Goal: Task Accomplishment & Management: Use online tool/utility

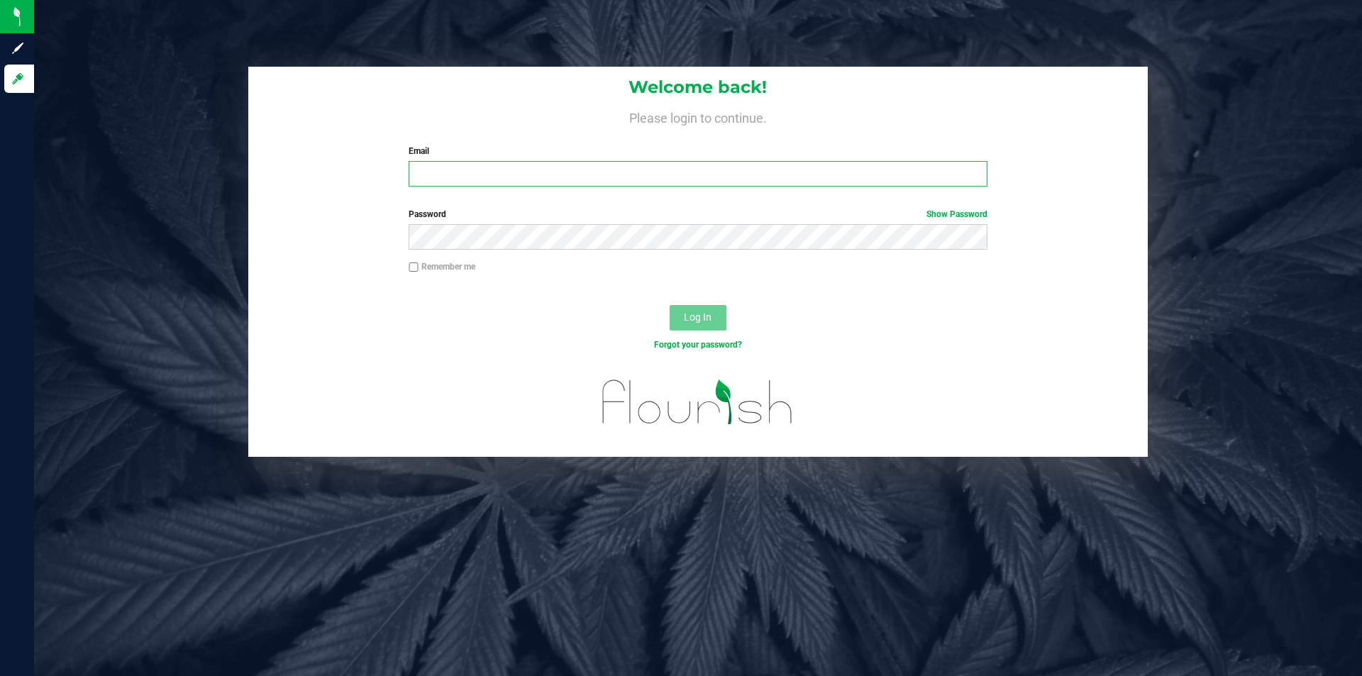
drag, startPoint x: 0, startPoint y: 0, endPoint x: 566, endPoint y: 166, distance: 589.9
click at [566, 166] on input "Email" at bounding box center [698, 174] width 578 height 26
type input "[EMAIL_ADDRESS][DOMAIN_NAME]"
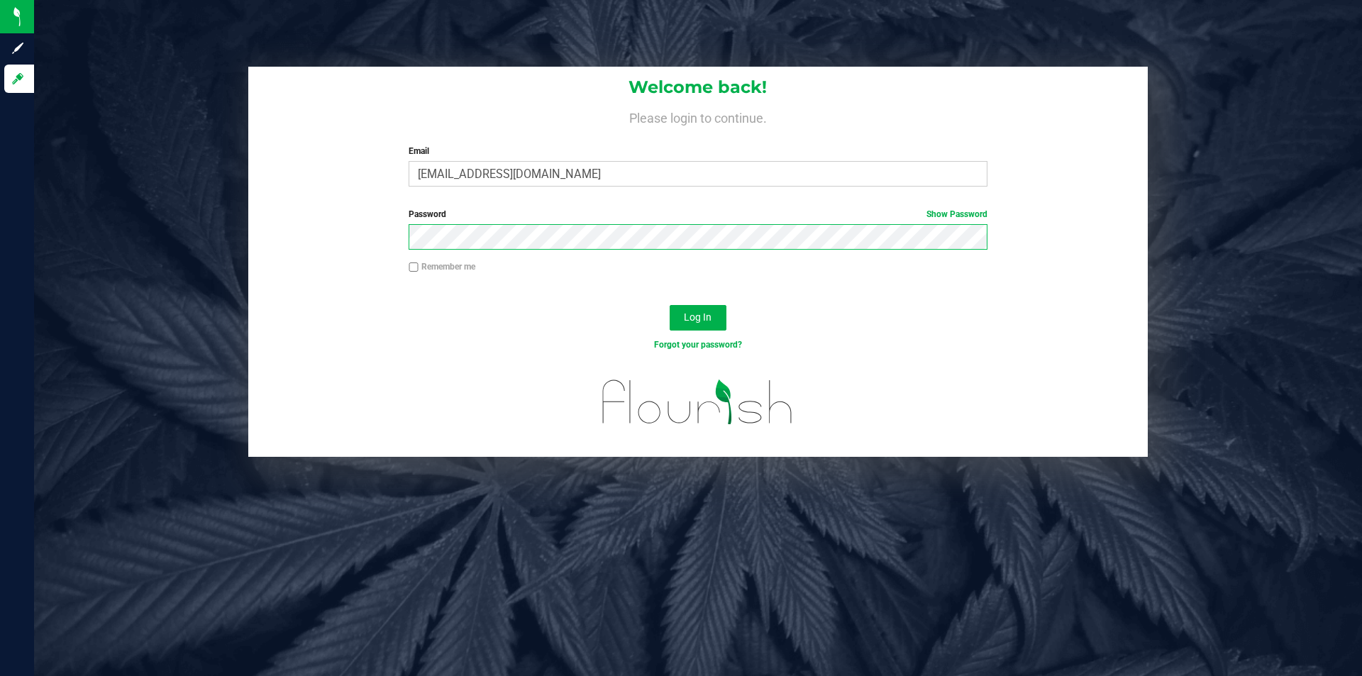
click at [670, 305] on button "Log In" at bounding box center [698, 318] width 57 height 26
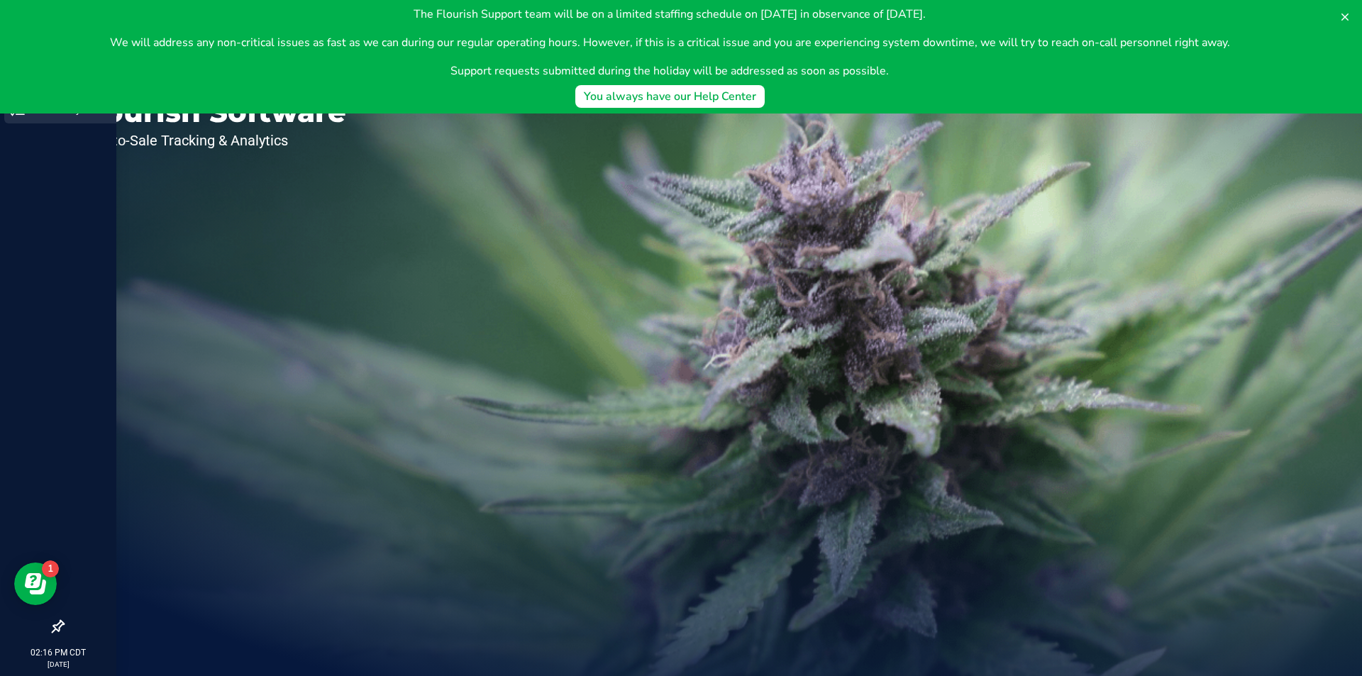
click at [21, 117] on div "Inventory" at bounding box center [60, 109] width 112 height 28
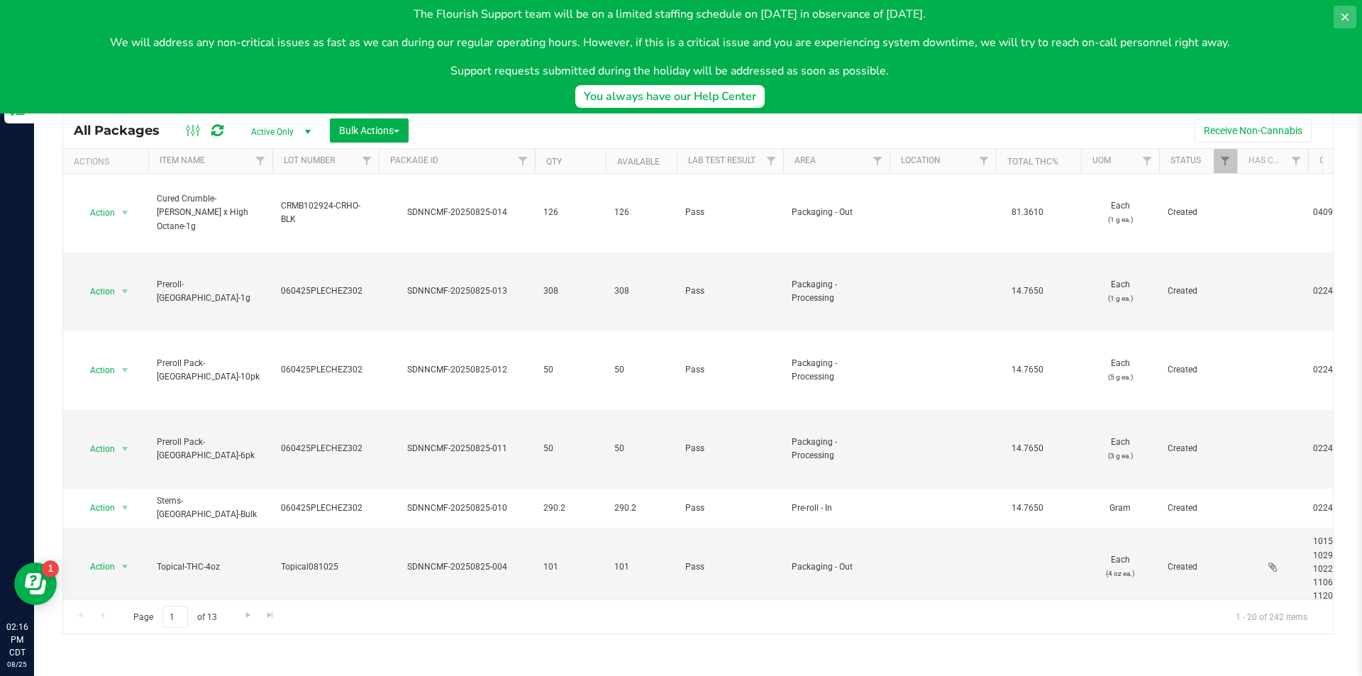
click at [1346, 13] on icon at bounding box center [1344, 16] width 11 height 11
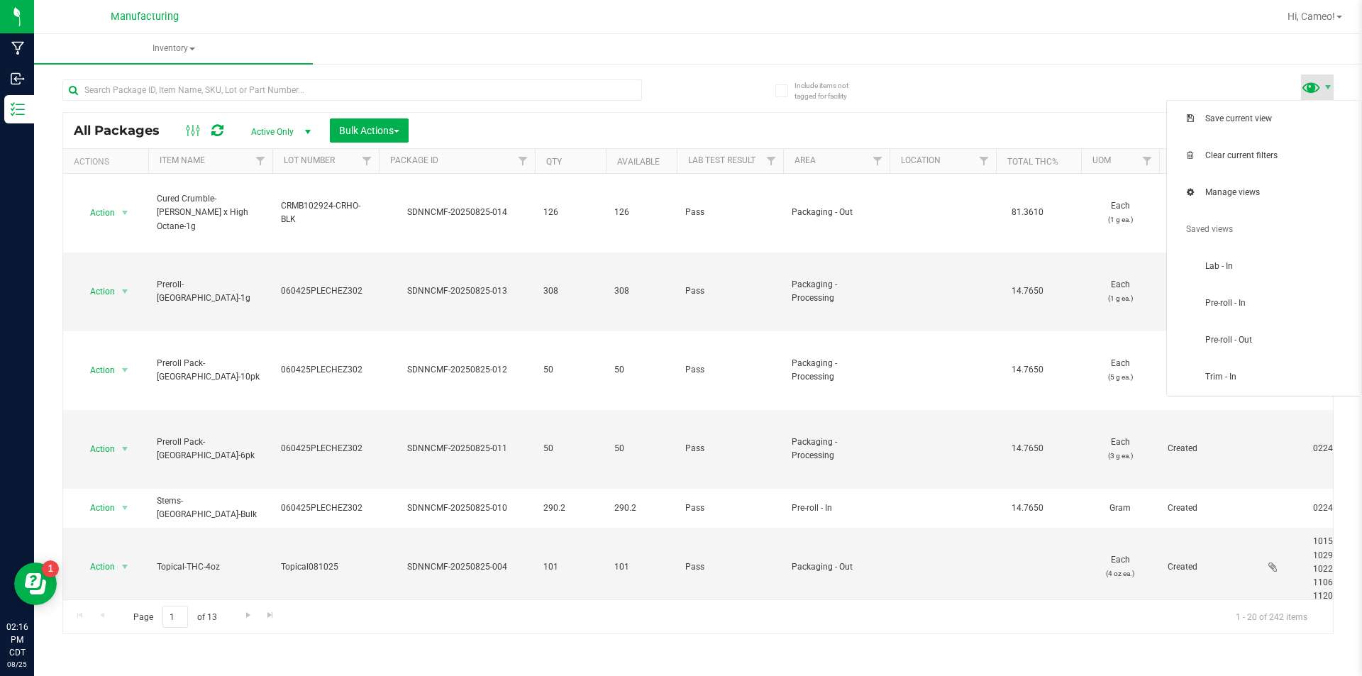
click at [1314, 85] on span at bounding box center [1311, 87] width 21 height 21
click at [1254, 312] on span "Pre-roll - In" at bounding box center [1263, 303] width 177 height 28
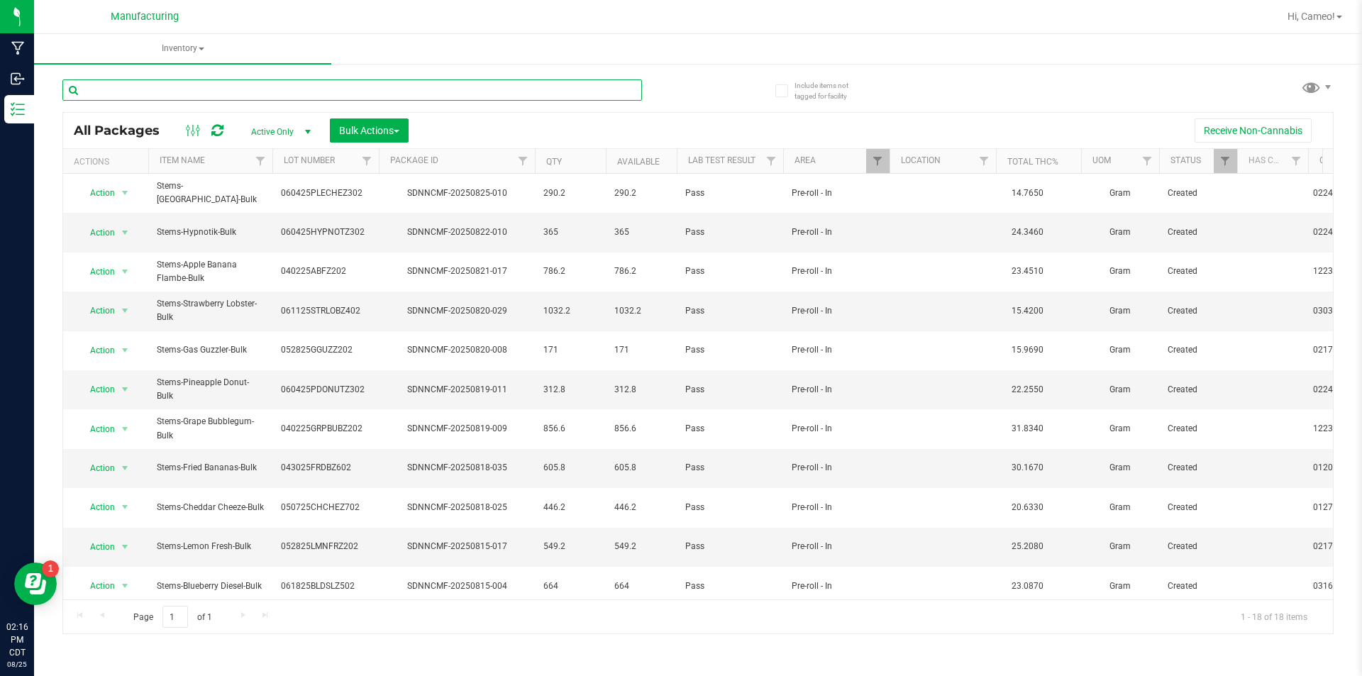
click at [225, 94] on input "text" at bounding box center [352, 89] width 580 height 21
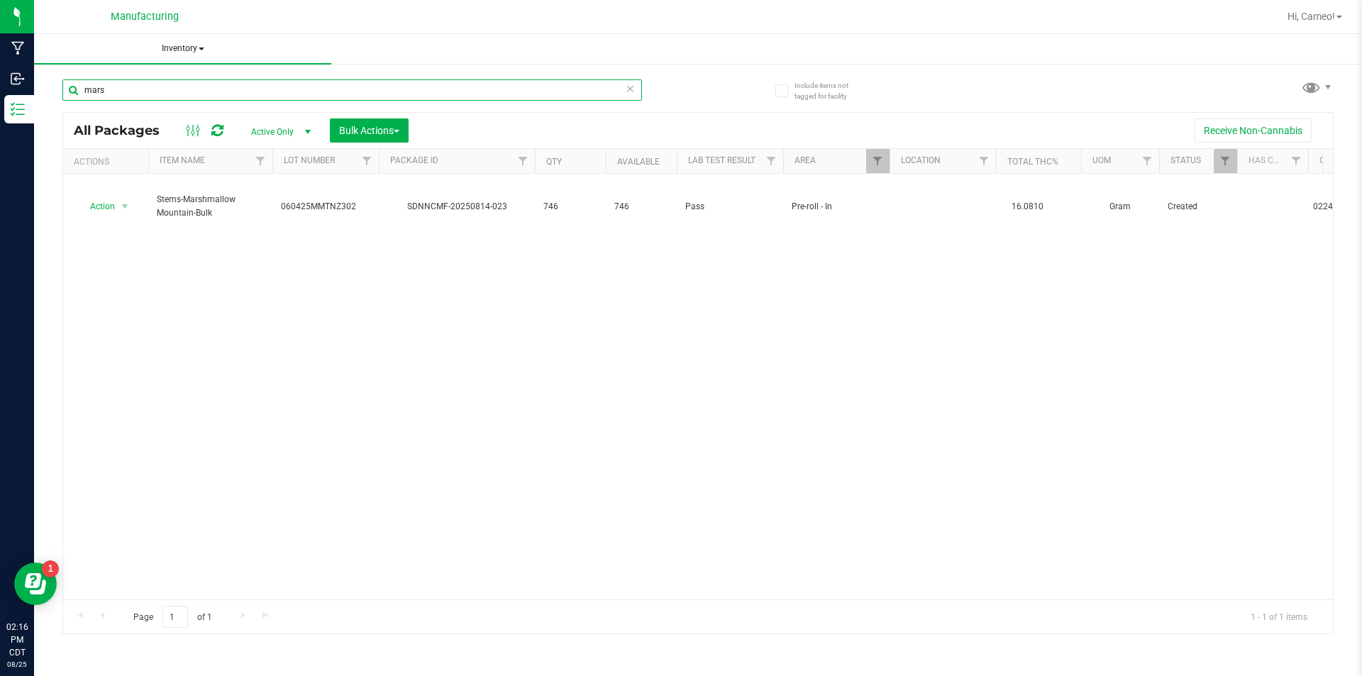
type input "mars"
click at [167, 43] on span "Inventory" at bounding box center [182, 49] width 297 height 30
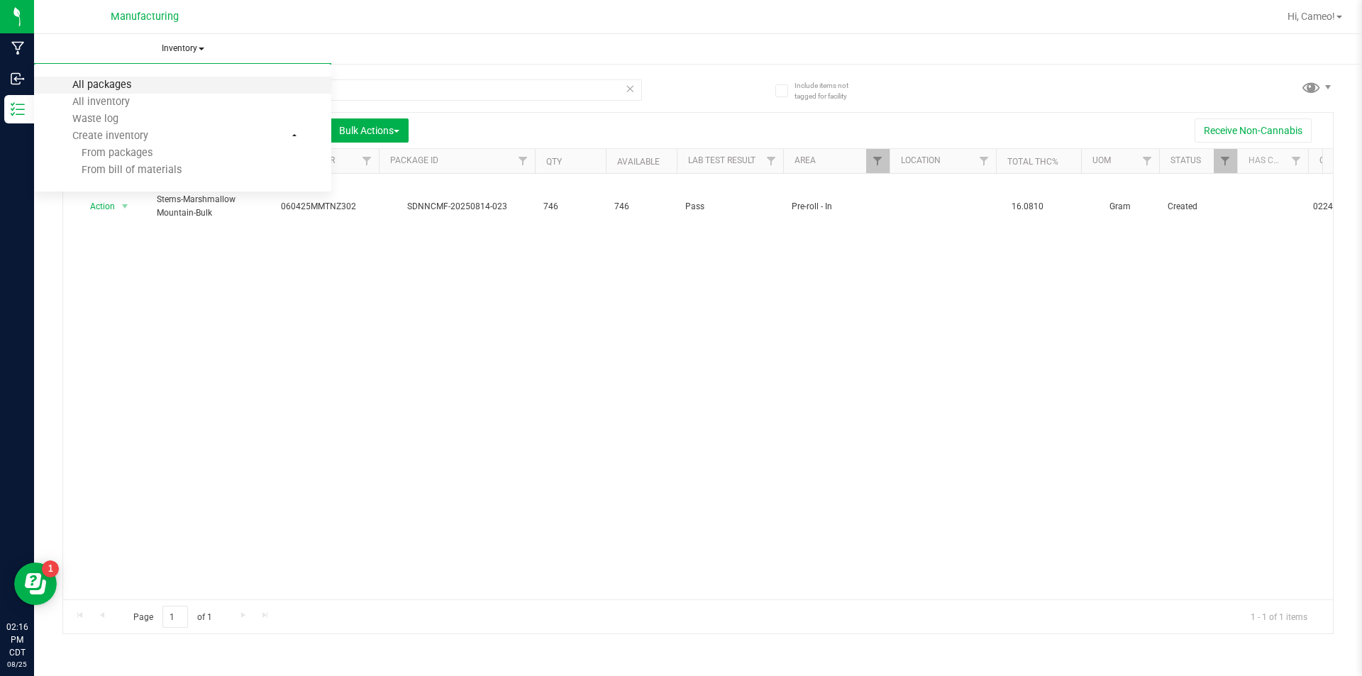
click at [92, 82] on span "All packages" at bounding box center [101, 85] width 97 height 12
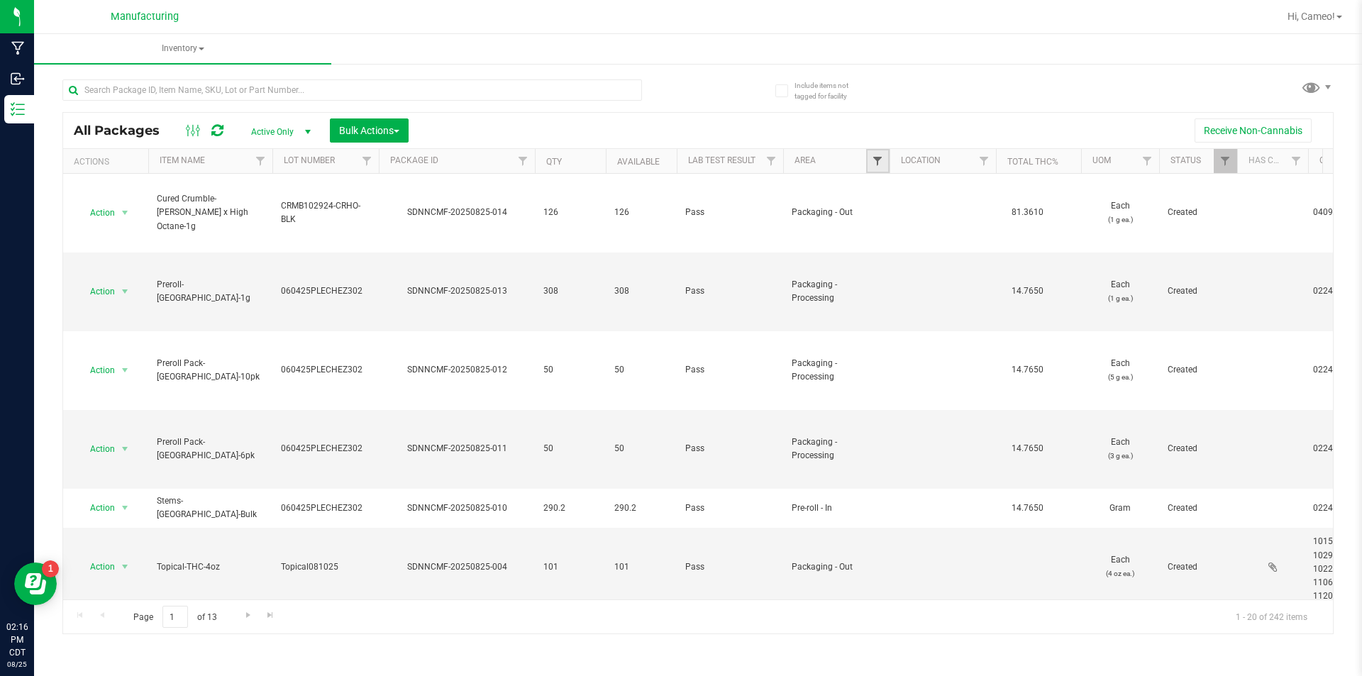
click at [880, 155] on span "Filter" at bounding box center [877, 160] width 11 height 11
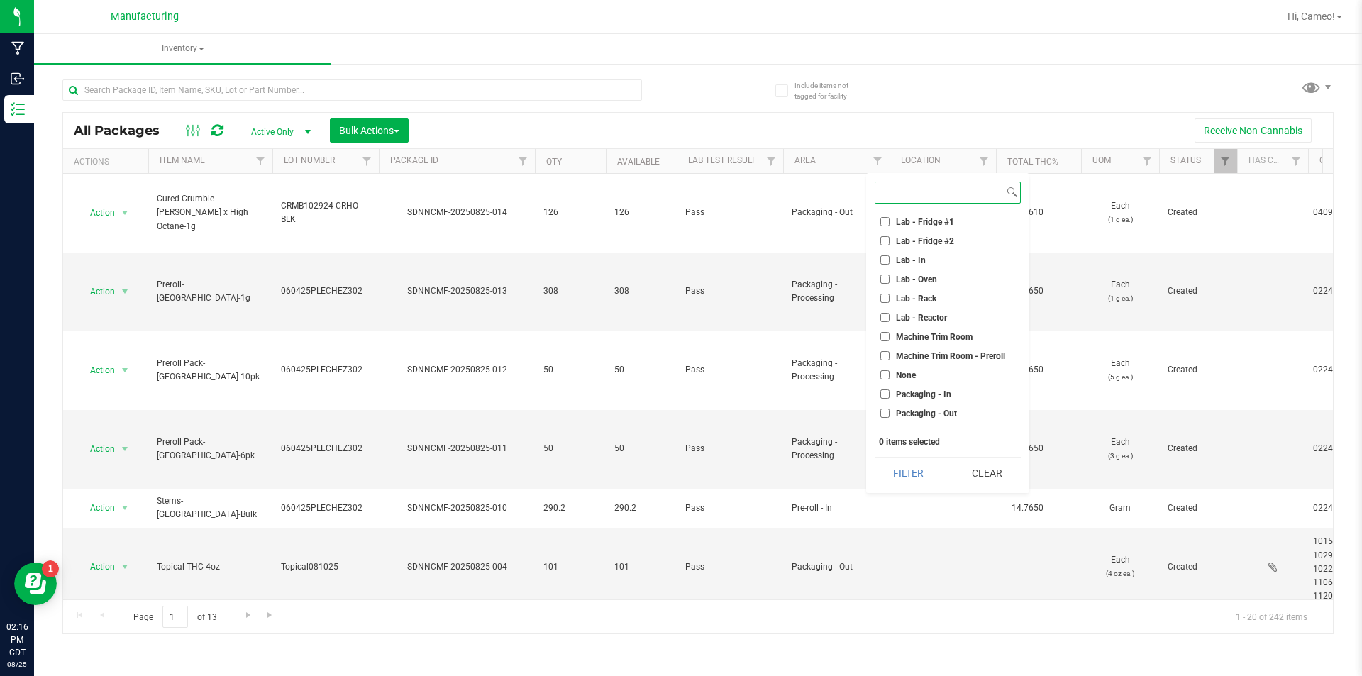
scroll to position [284, 0]
click at [931, 305] on span "Machine Trim Room - Preroll" at bounding box center [950, 302] width 109 height 9
click at [889, 305] on input "Machine Trim Room - Preroll" at bounding box center [884, 301] width 9 height 9
checkbox input "true"
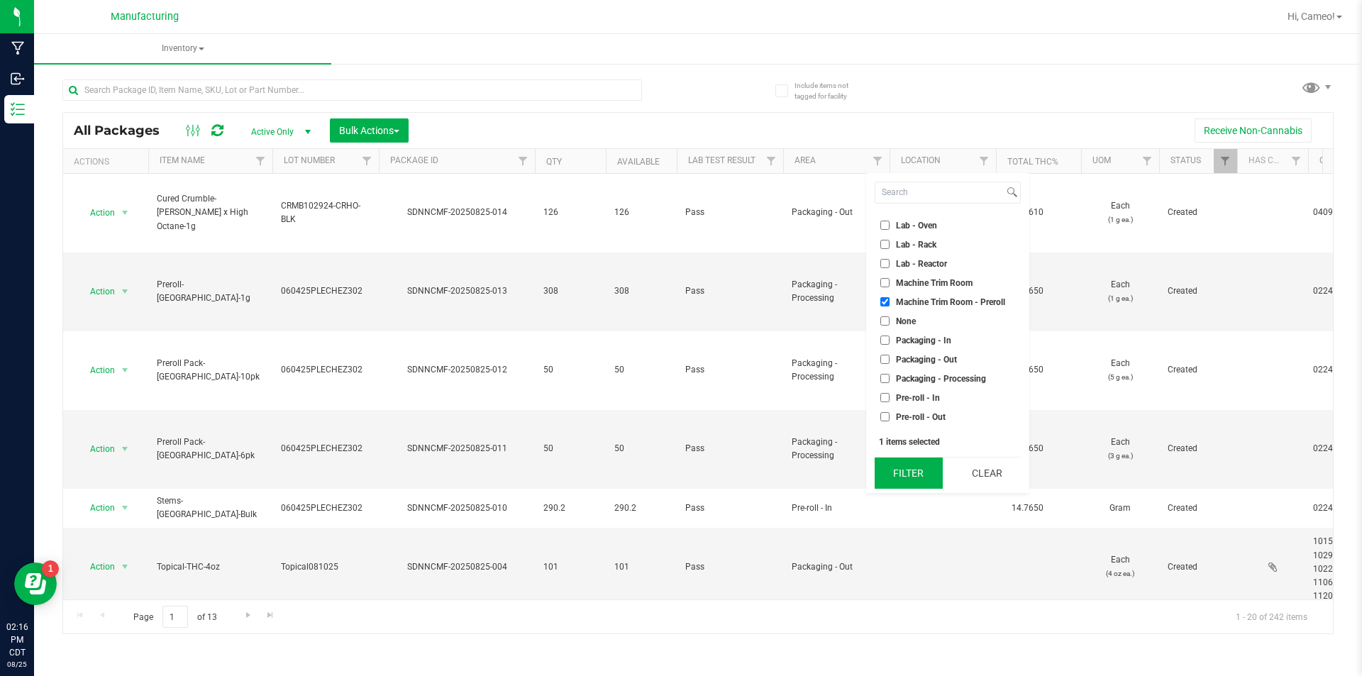
click at [913, 472] on button "Filter" at bounding box center [909, 473] width 68 height 31
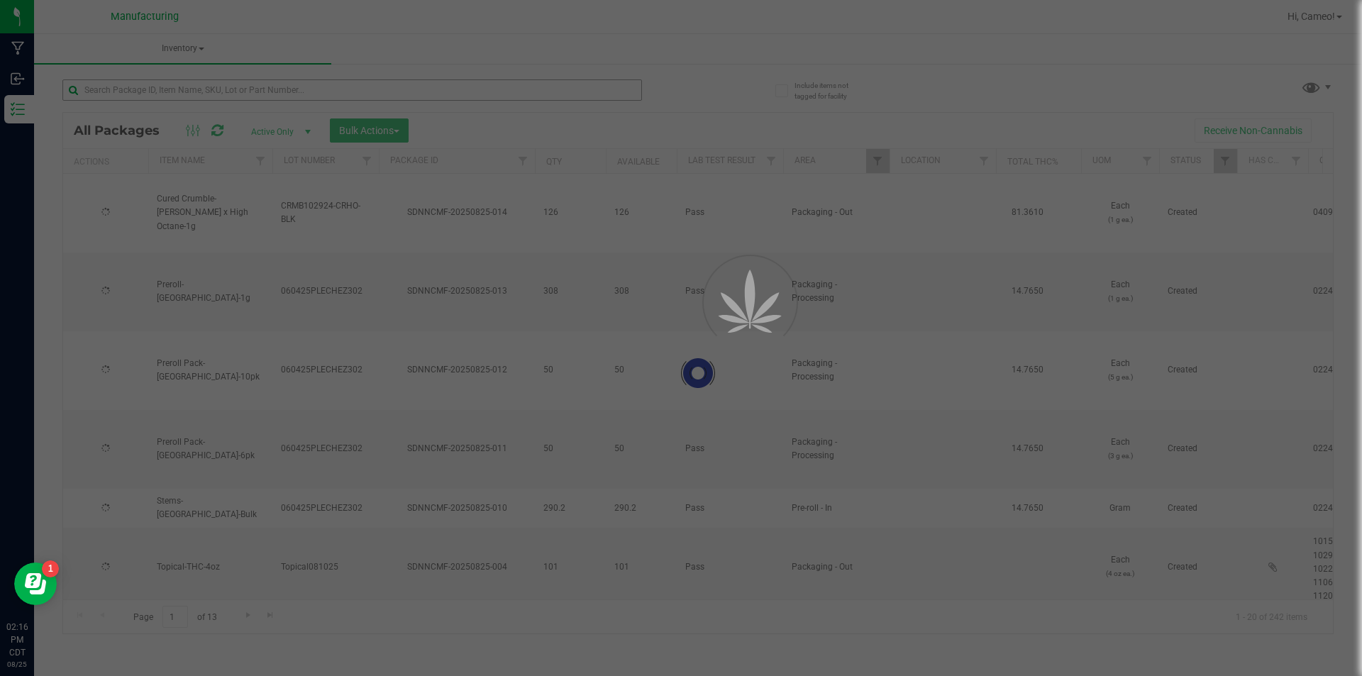
type input "[DATE]"
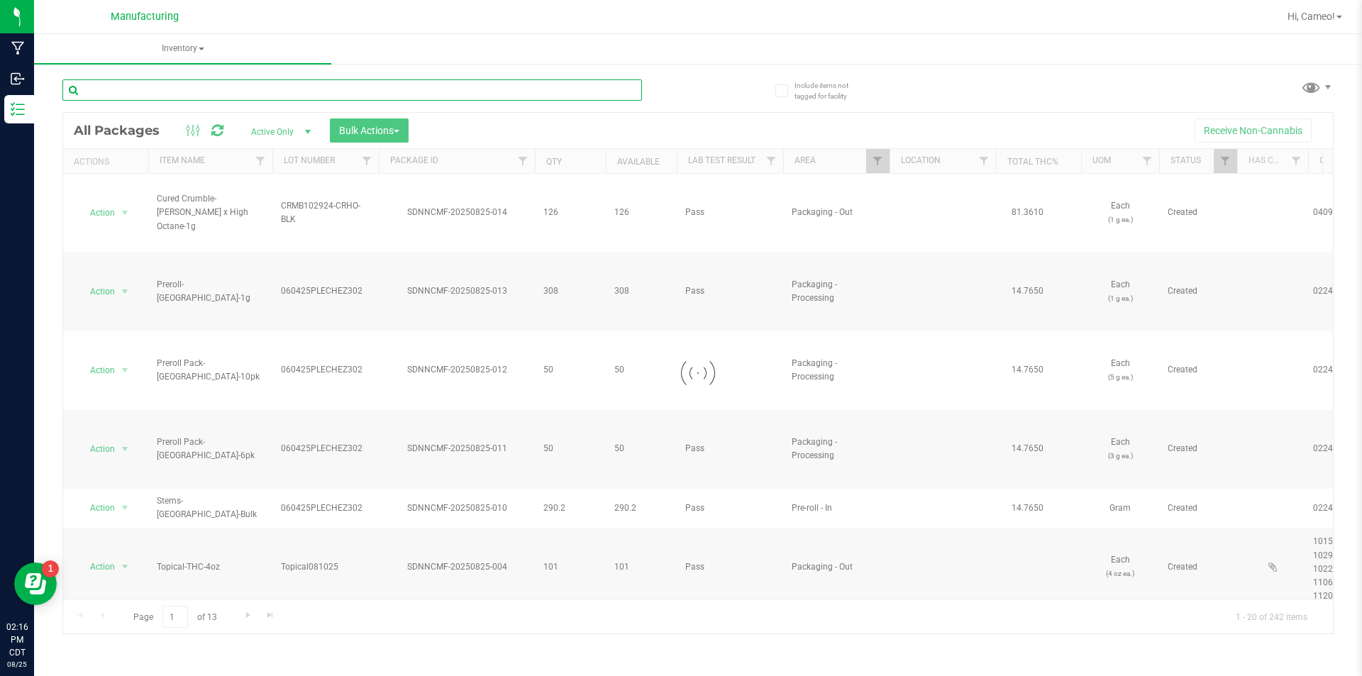
click at [440, 89] on input "text" at bounding box center [352, 89] width 580 height 21
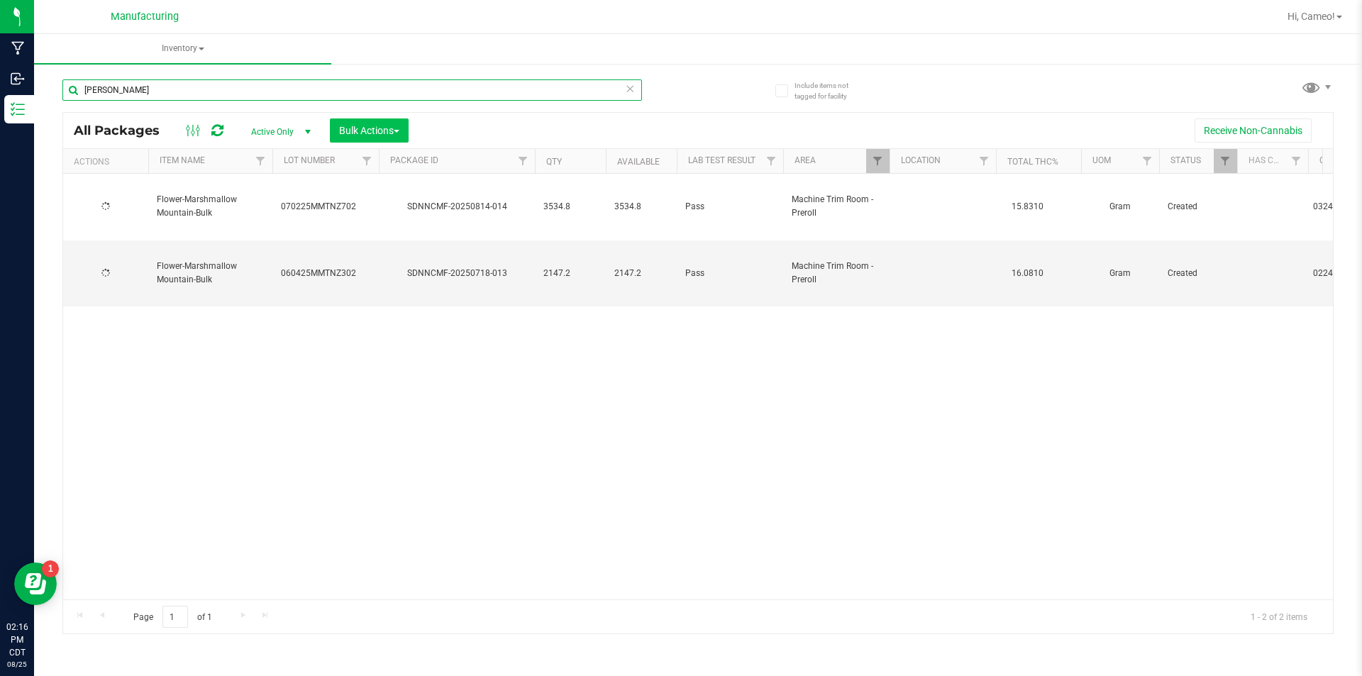
type input "[PERSON_NAME]"
click at [392, 123] on button "Bulk Actions" at bounding box center [369, 130] width 79 height 24
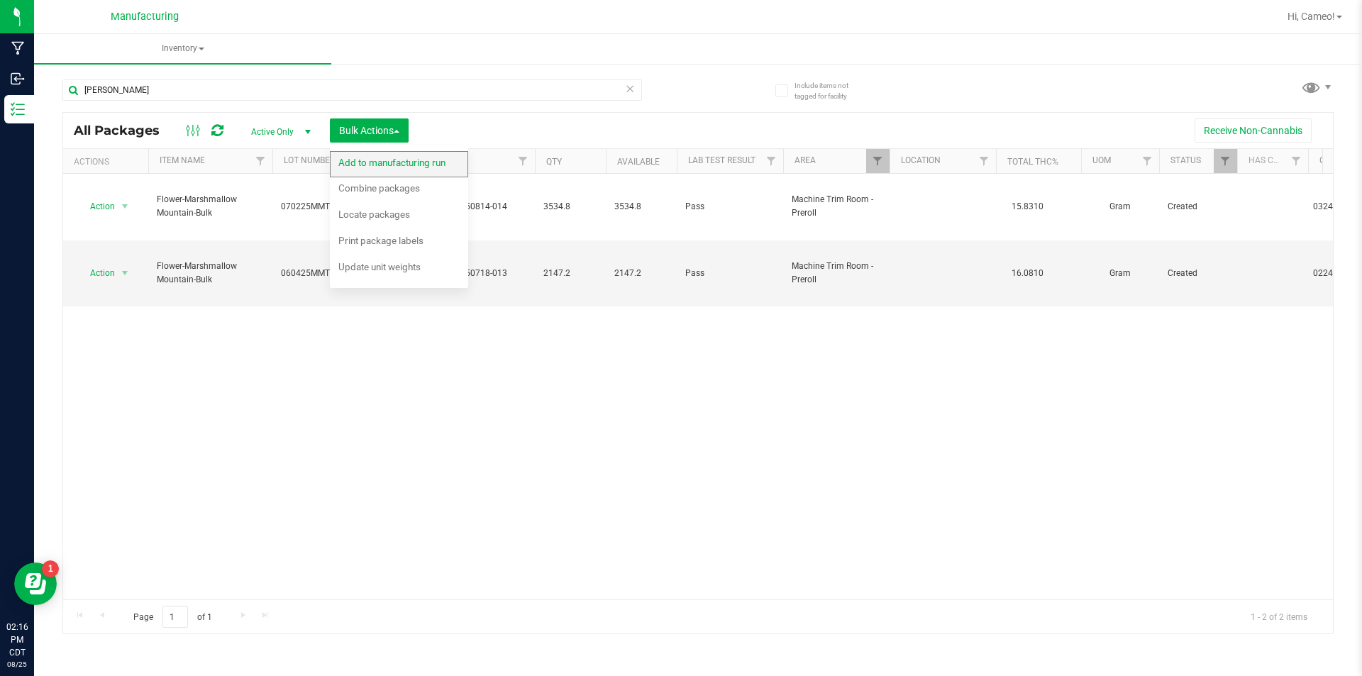
click at [379, 161] on span "Add to manufacturing run" at bounding box center [391, 162] width 107 height 11
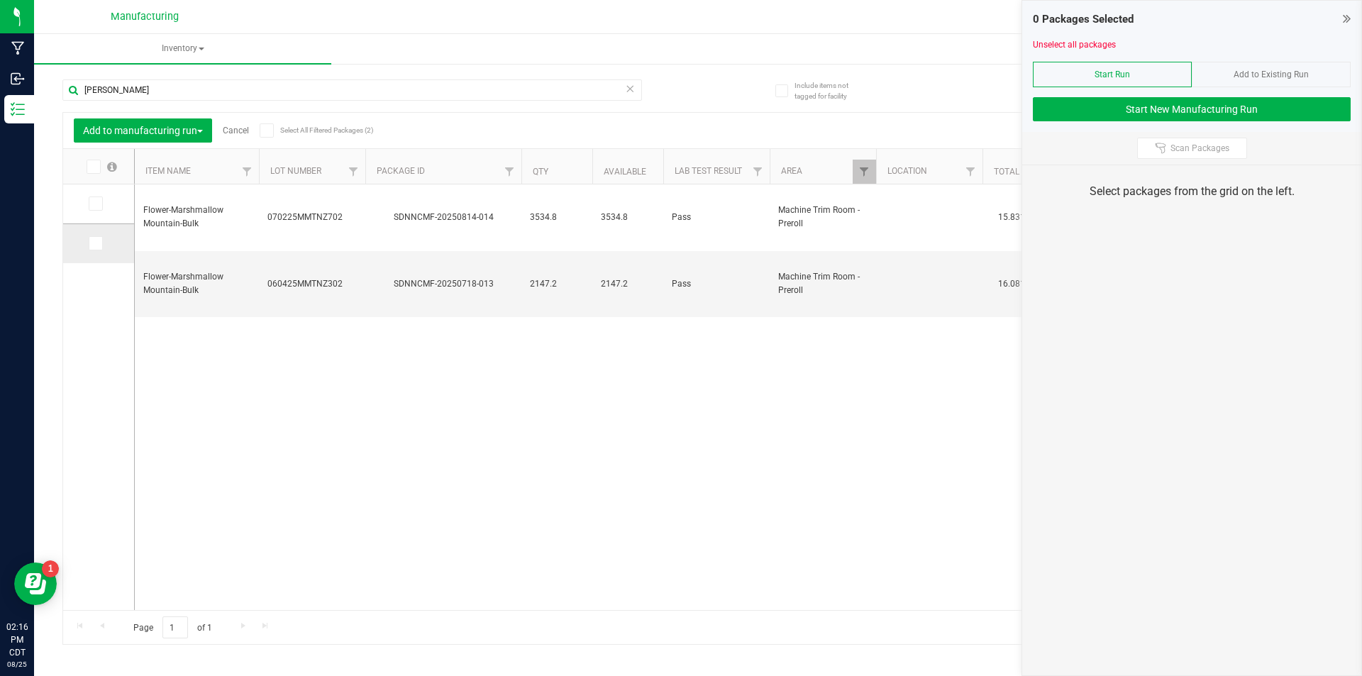
click at [96, 250] on span at bounding box center [96, 243] width 14 height 14
click at [0, 0] on input "checkbox" at bounding box center [0, 0] width 0 height 0
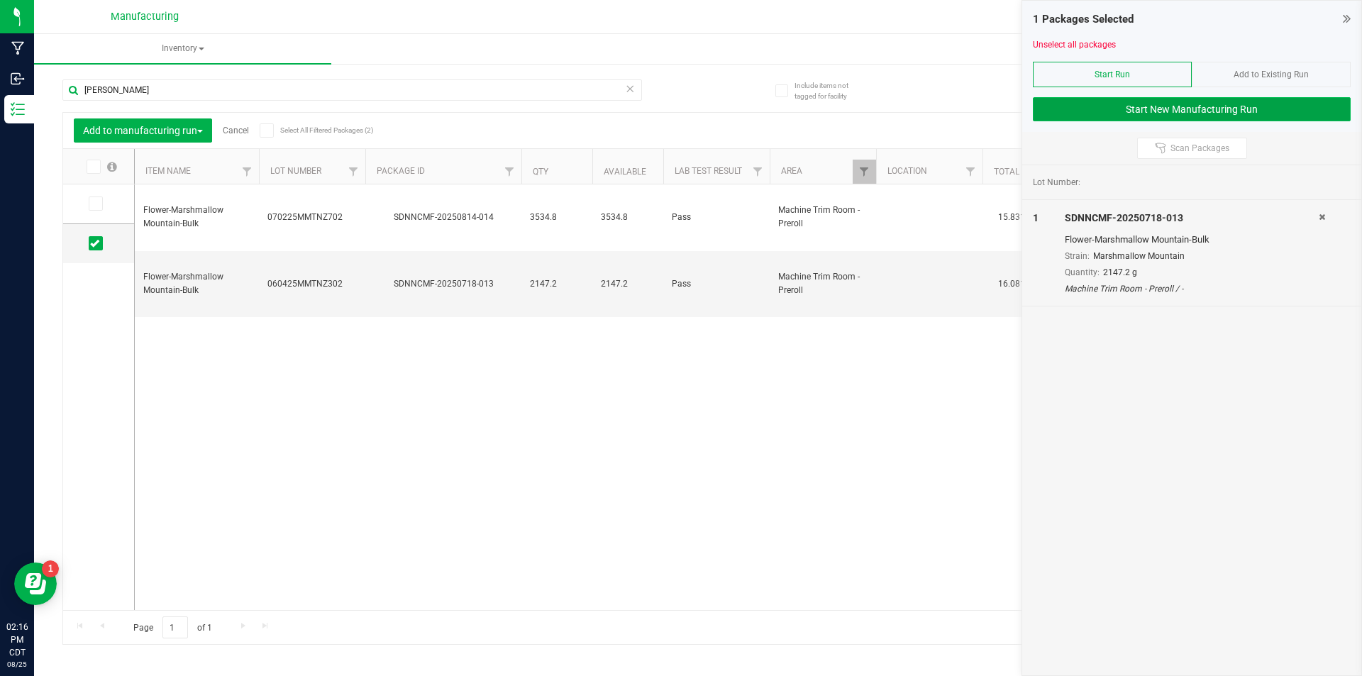
click at [1258, 112] on button "Start New Manufacturing Run" at bounding box center [1192, 109] width 318 height 24
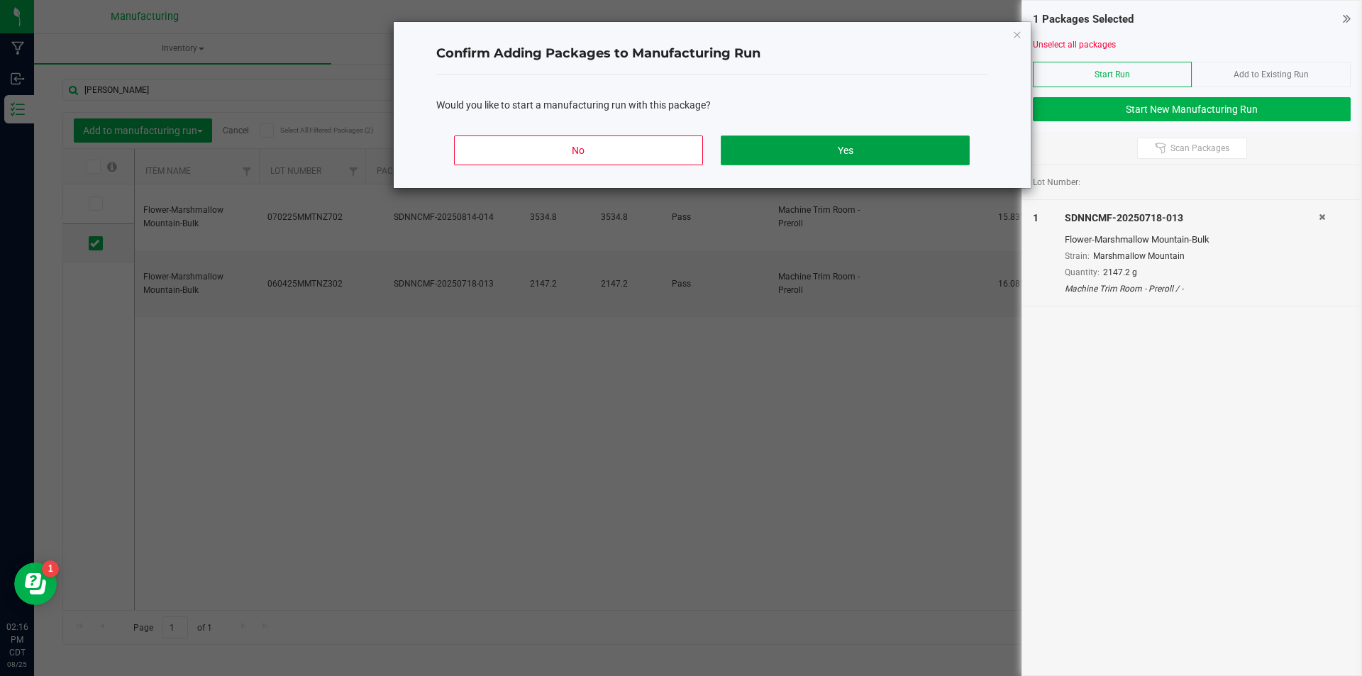
click at [826, 145] on button "Yes" at bounding box center [845, 150] width 248 height 30
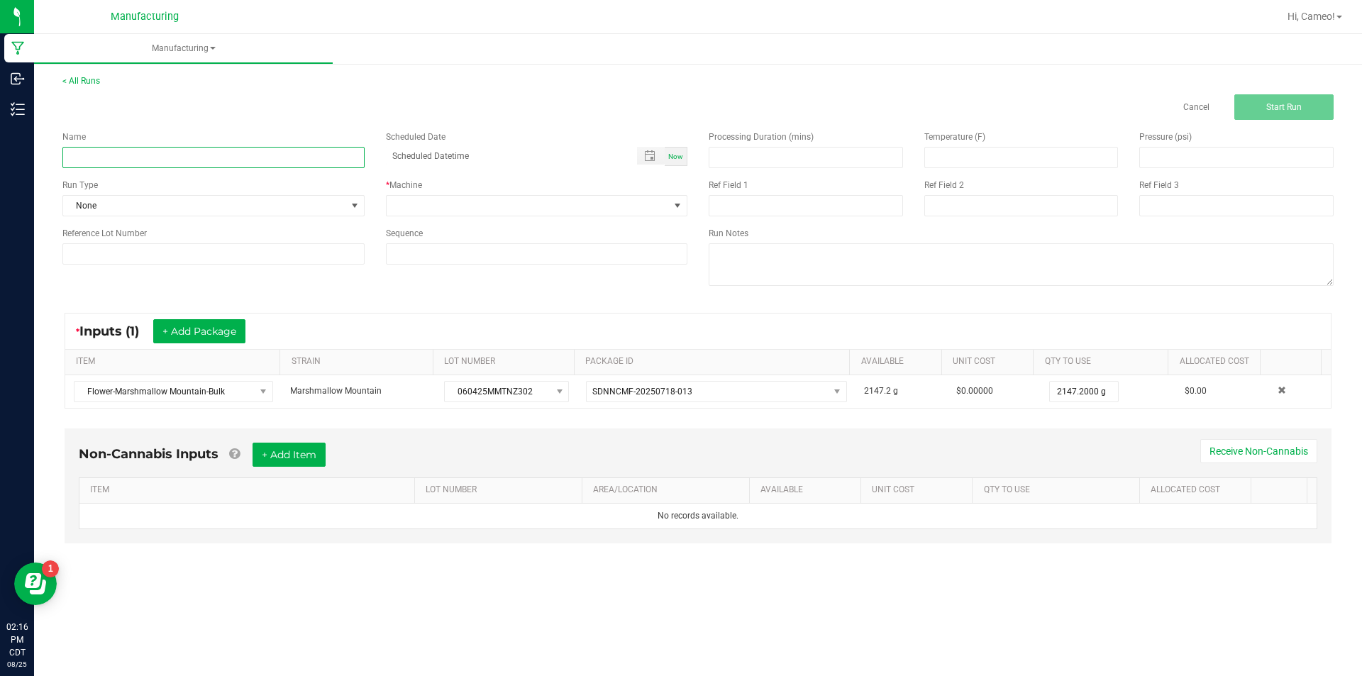
click at [328, 165] on input at bounding box center [213, 157] width 302 height 21
type input "082525 - [GEOGRAPHIC_DATA]"
click at [673, 155] on span "Now" at bounding box center [675, 157] width 15 height 8
type input "[DATE] 2:17 PM"
click at [560, 204] on span at bounding box center [528, 206] width 283 height 20
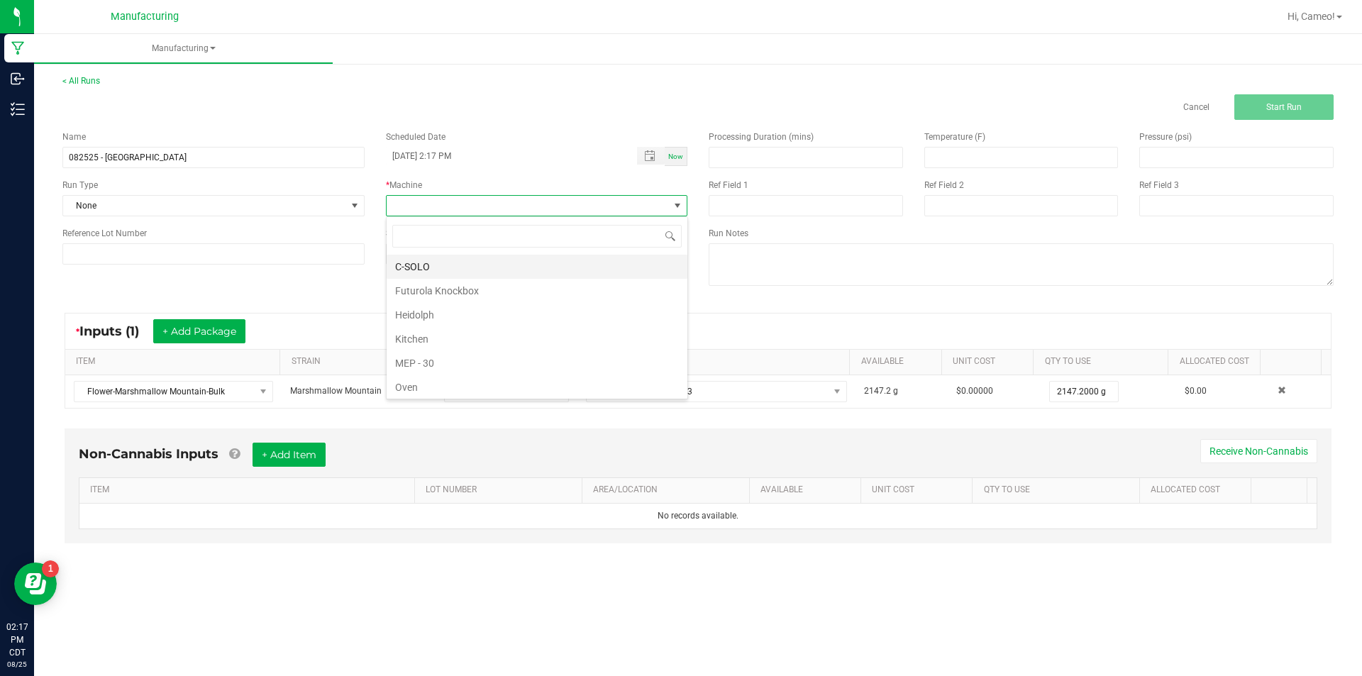
scroll to position [21, 301]
click at [409, 289] on li "Futurola Knockbox" at bounding box center [537, 291] width 301 height 24
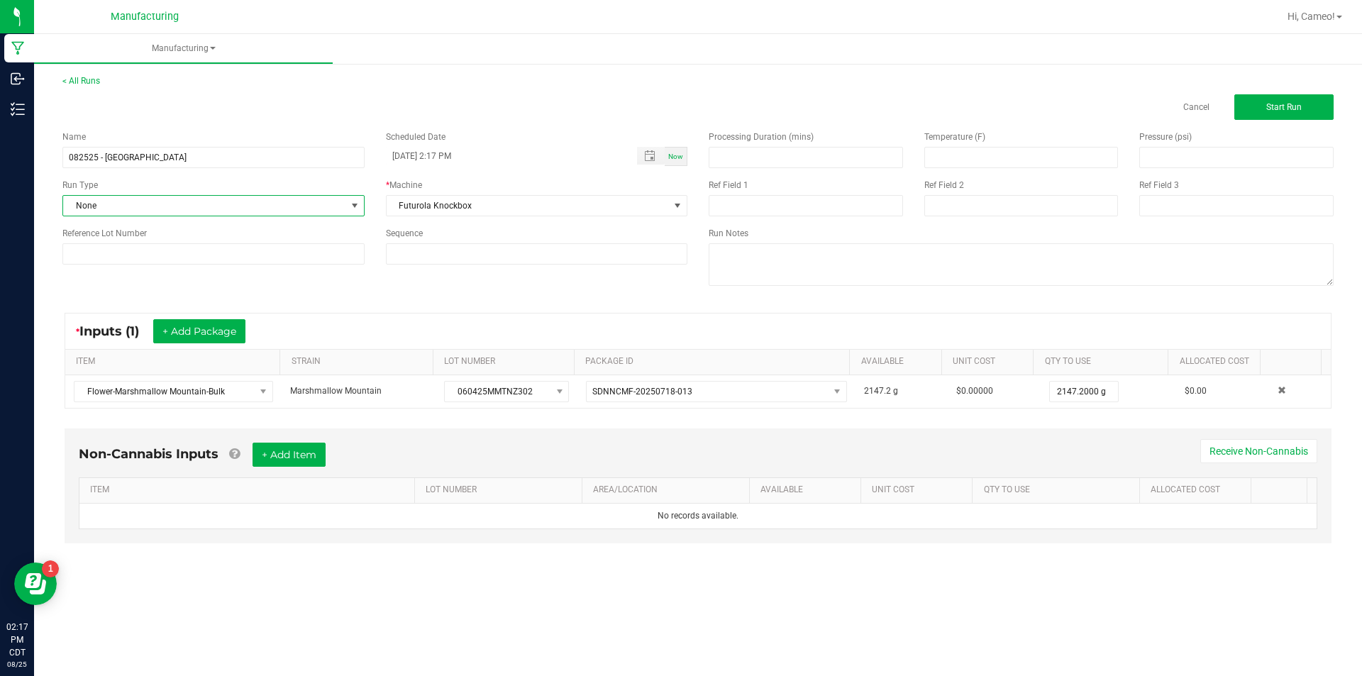
click at [301, 209] on span "None" at bounding box center [204, 206] width 283 height 20
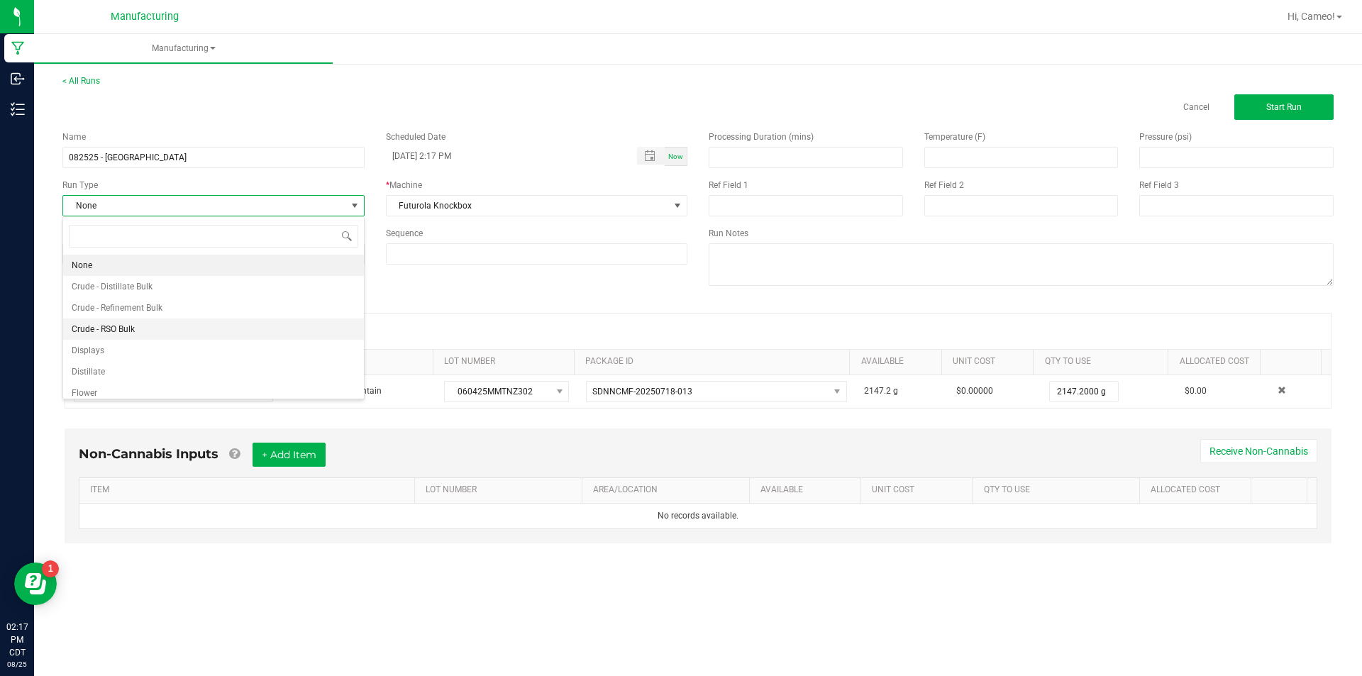
scroll to position [71, 0]
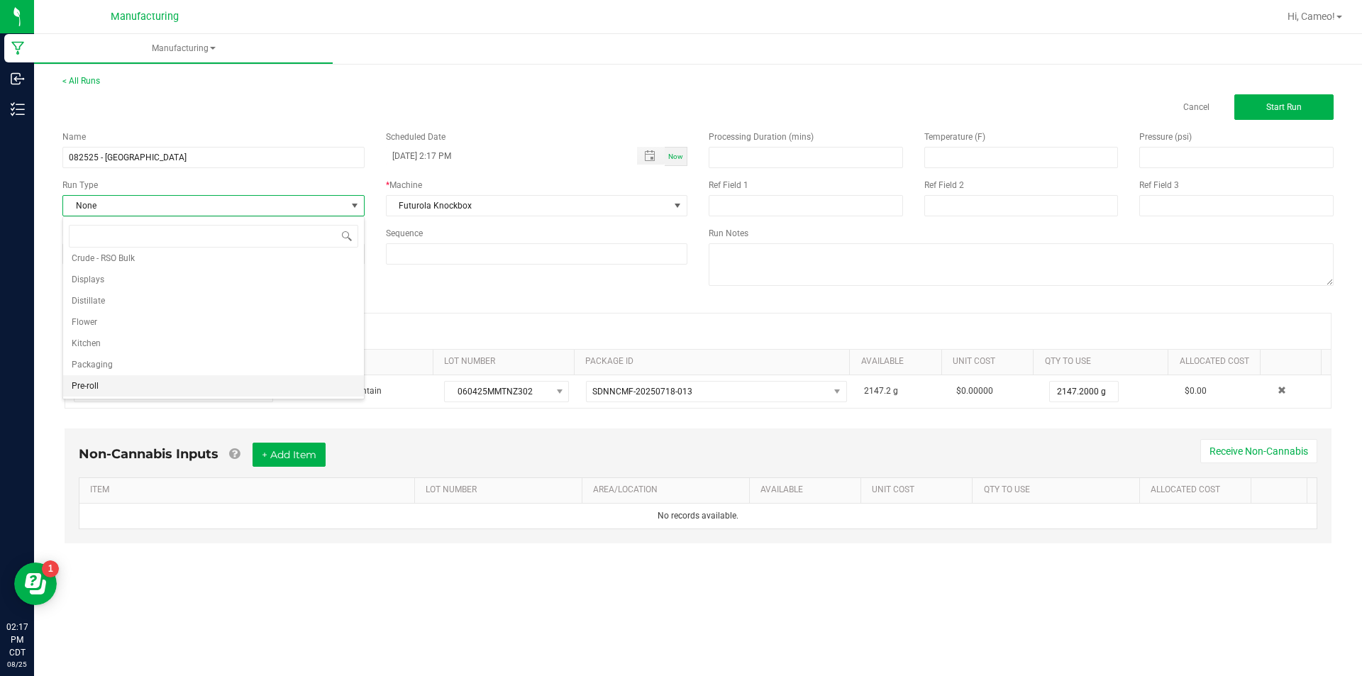
click at [157, 386] on li "Pre-roll" at bounding box center [213, 385] width 301 height 21
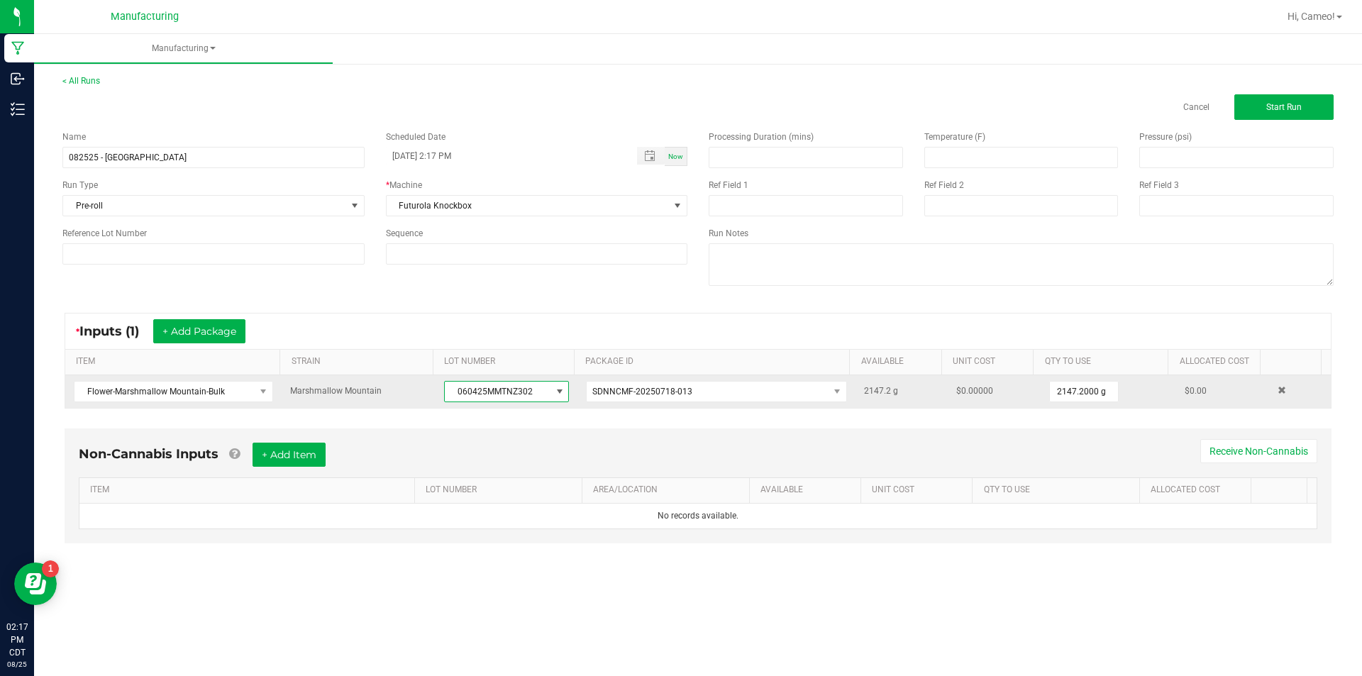
click at [490, 389] on span "060425MMTNZ302" at bounding box center [498, 392] width 106 height 20
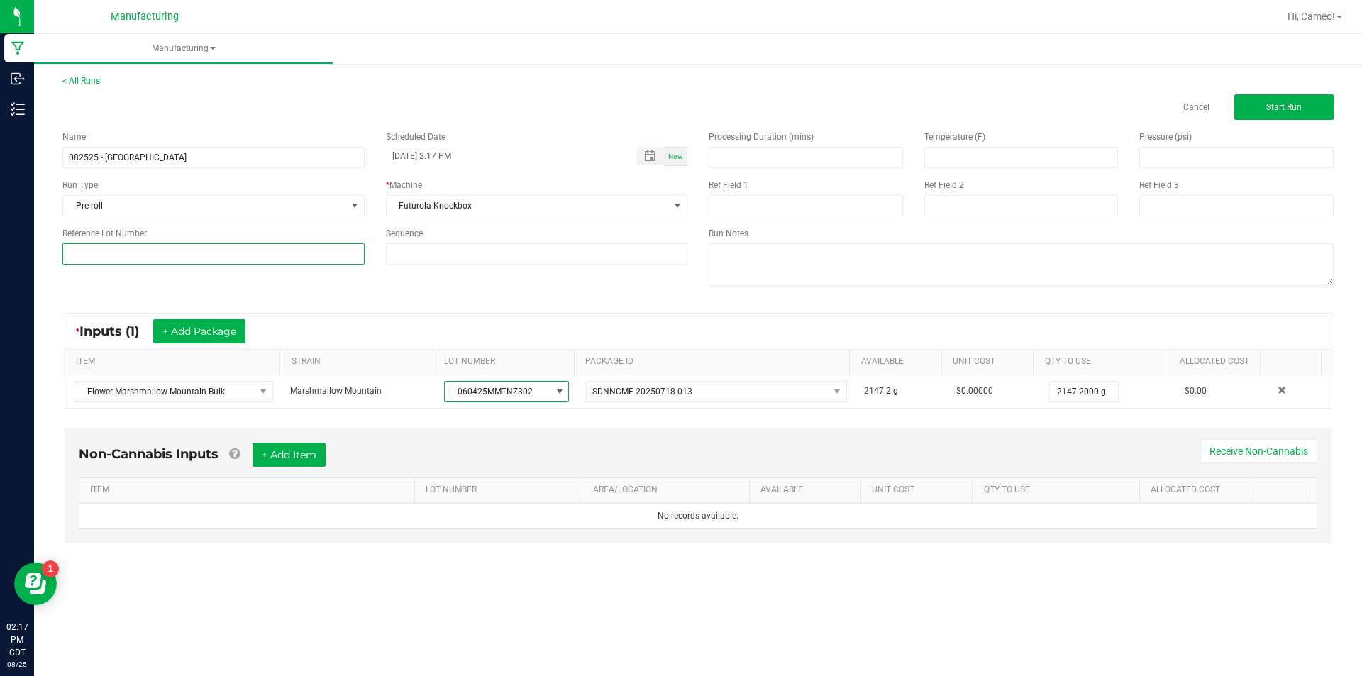
click at [255, 254] on input at bounding box center [213, 253] width 302 height 21
paste input "060425MMTNZ302"
type input "060425MMTNZ302"
click at [1270, 93] on div "< All Runs Cancel Start Run" at bounding box center [697, 96] width 1271 height 45
click at [1270, 115] on button "Start Run" at bounding box center [1283, 107] width 99 height 26
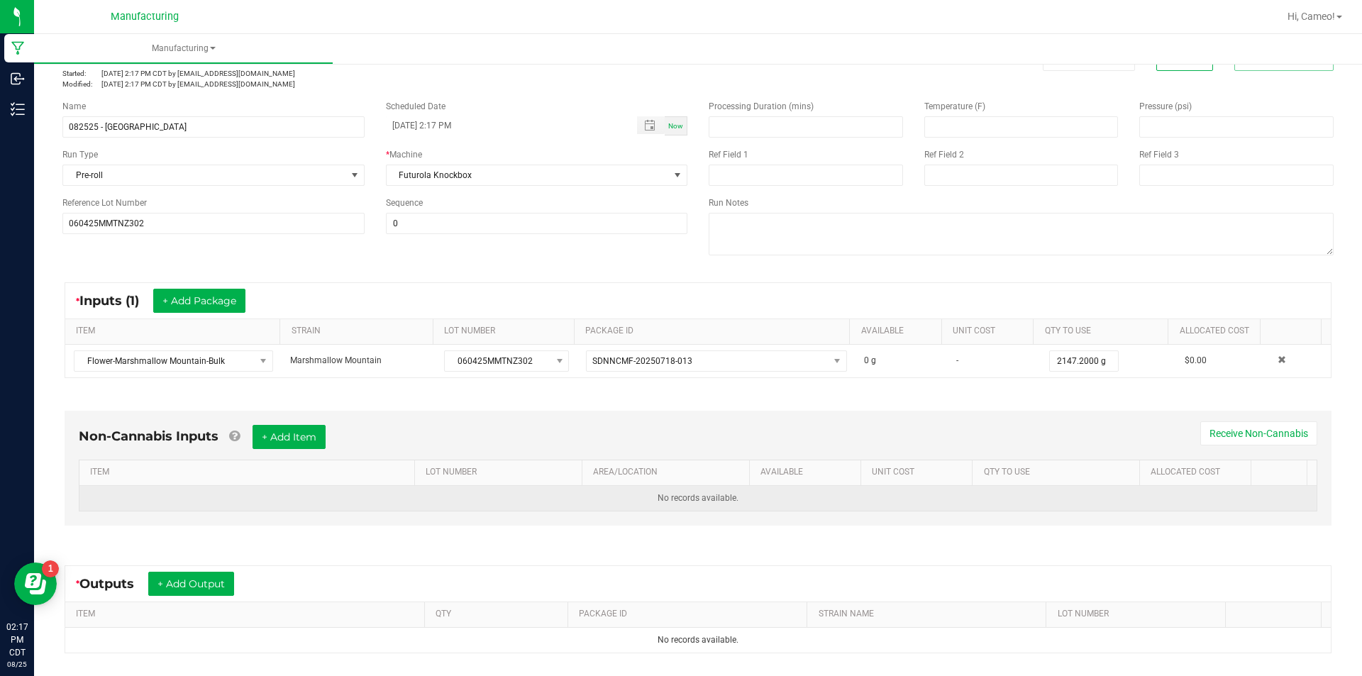
scroll to position [188, 0]
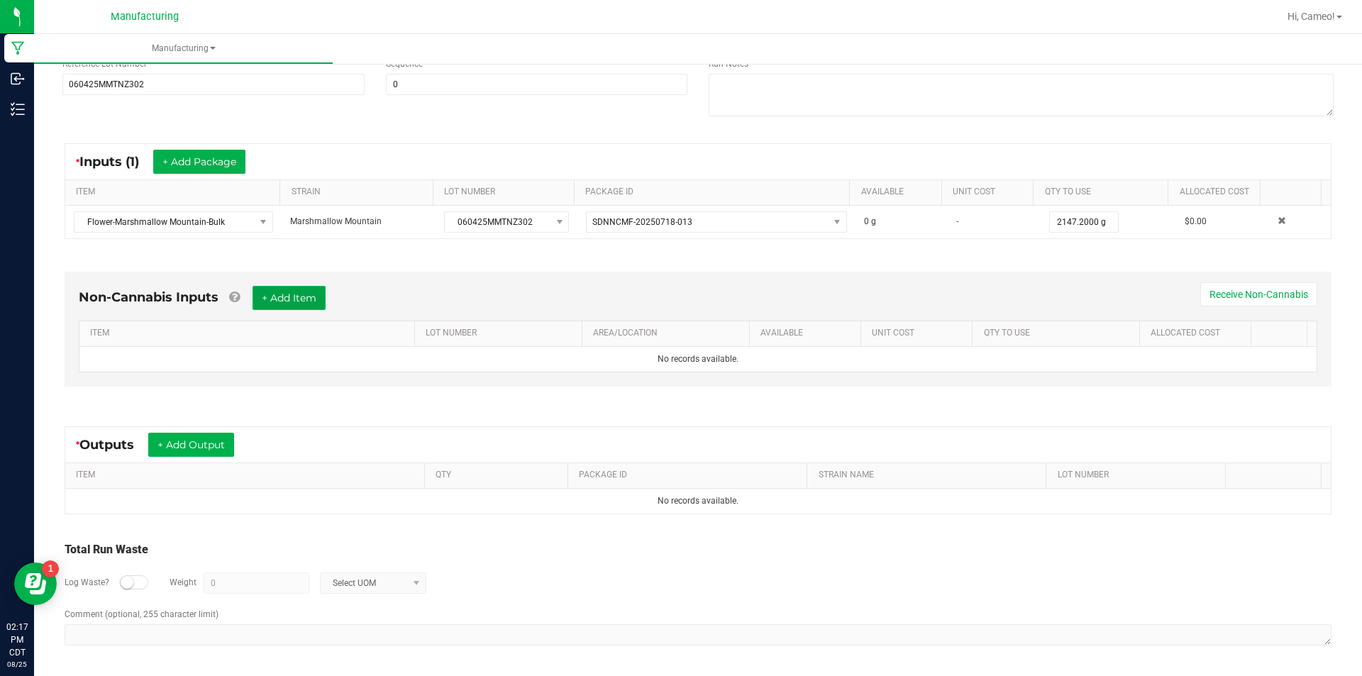
click at [290, 297] on button "+ Add Item" at bounding box center [289, 298] width 73 height 24
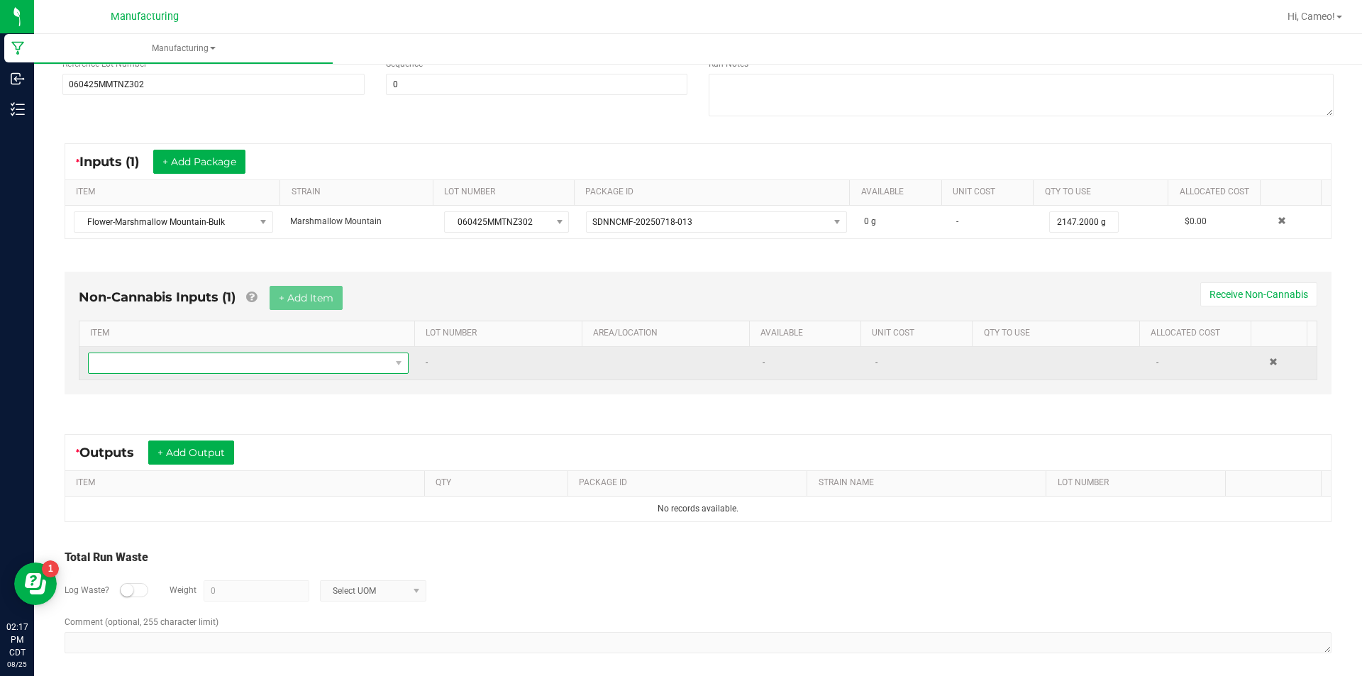
click at [237, 364] on span "NO DATA FOUND" at bounding box center [239, 363] width 301 height 20
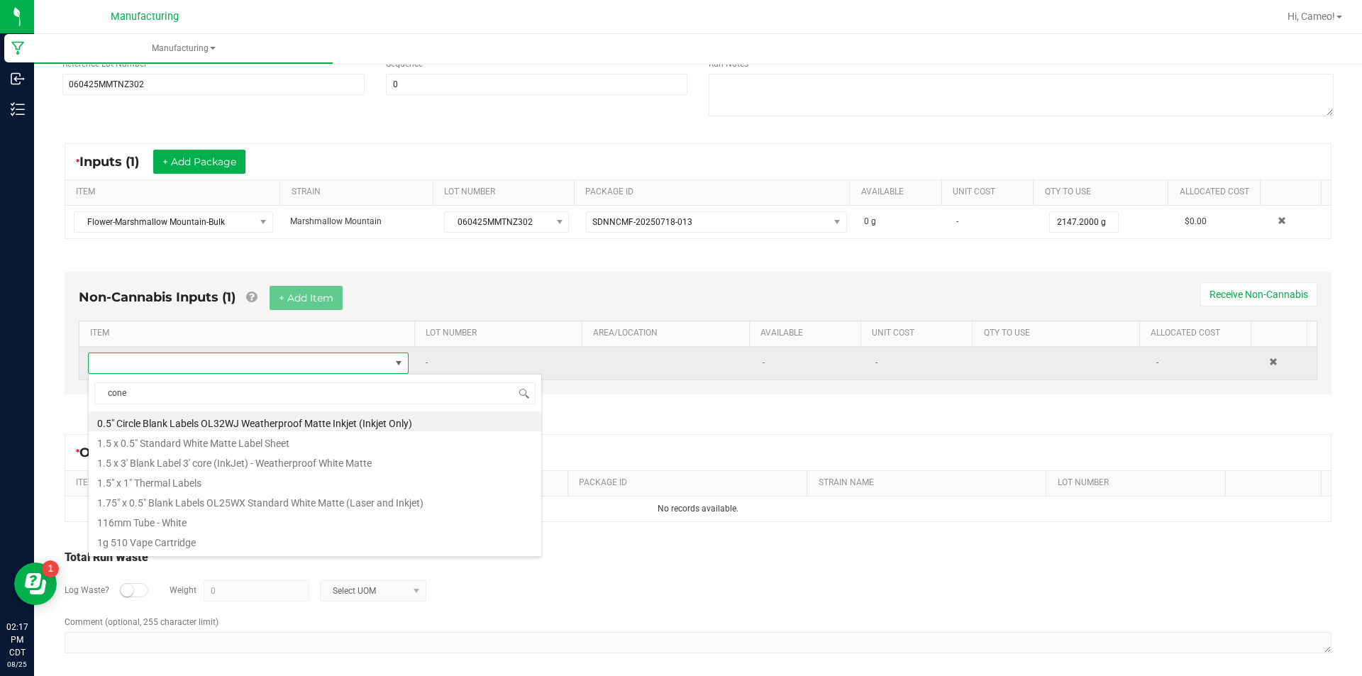
type input "cones"
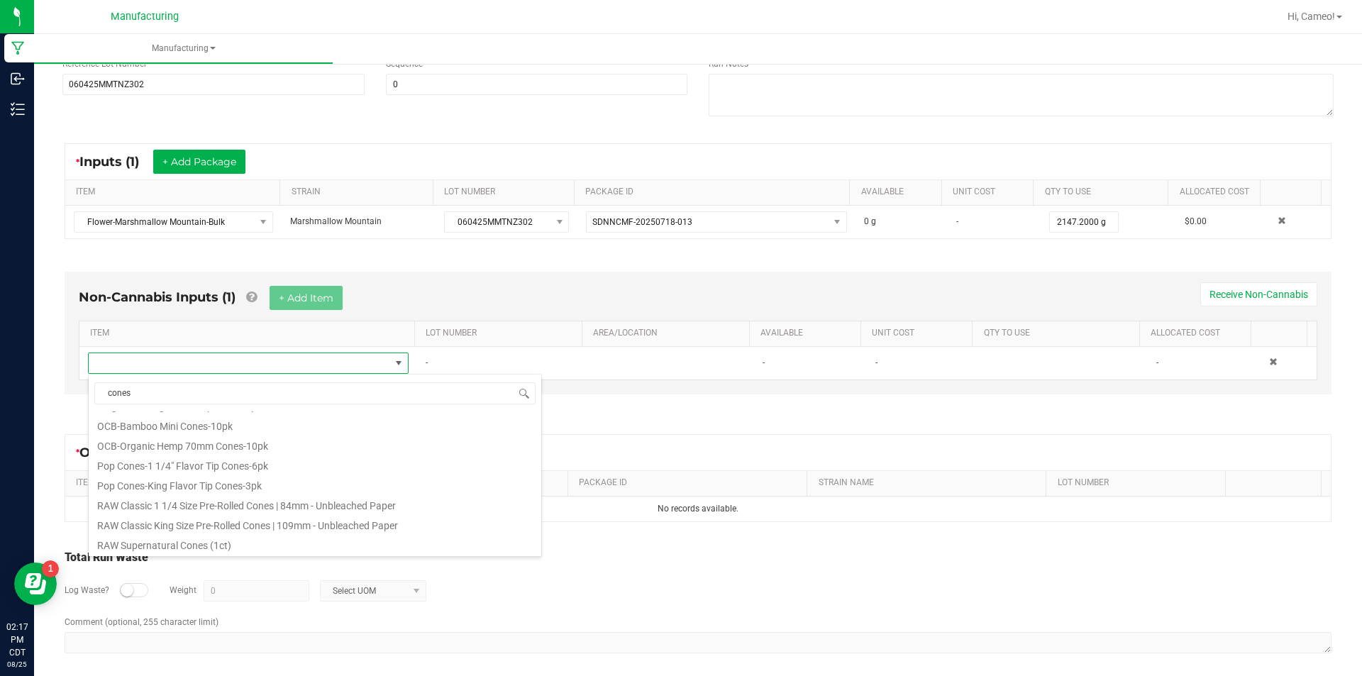
scroll to position [638, 0]
click at [300, 477] on li "RAW Classic 1 1/4 Size Pre-Rolled Cones | 84mm - Unbleached Paper" at bounding box center [315, 478] width 453 height 20
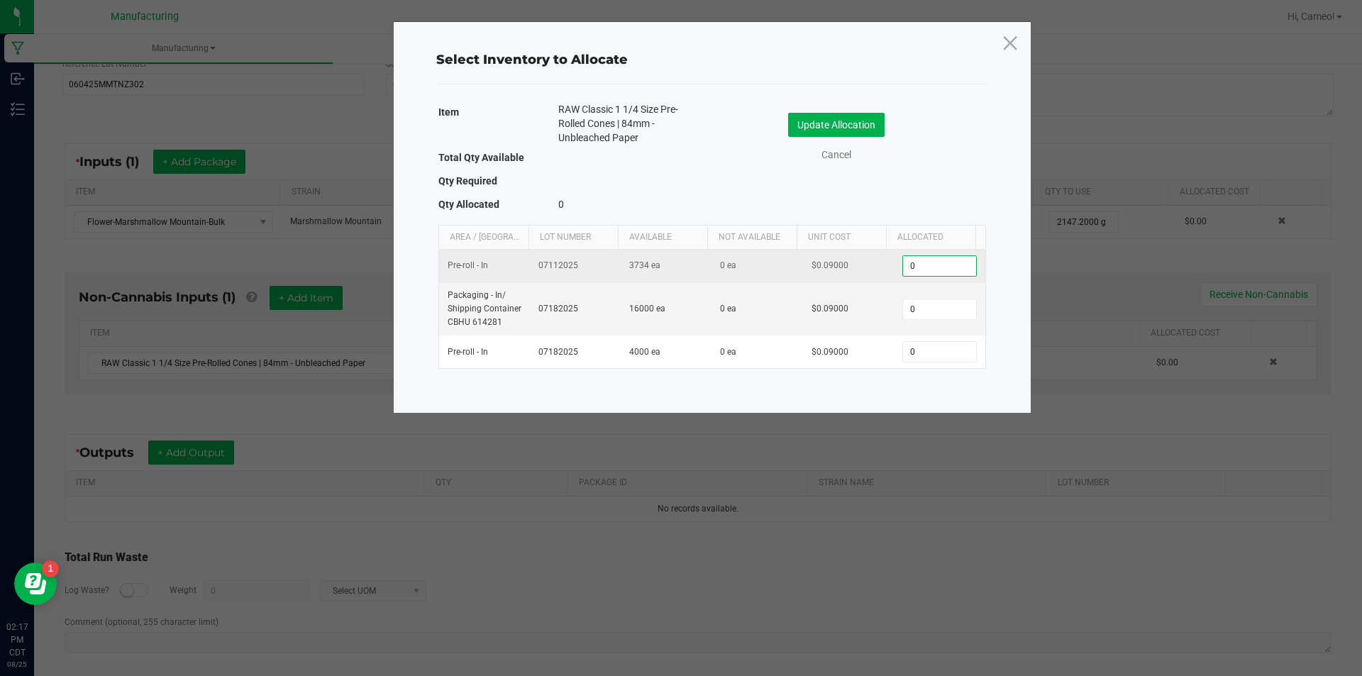
click at [938, 268] on input "0" at bounding box center [939, 266] width 72 height 20
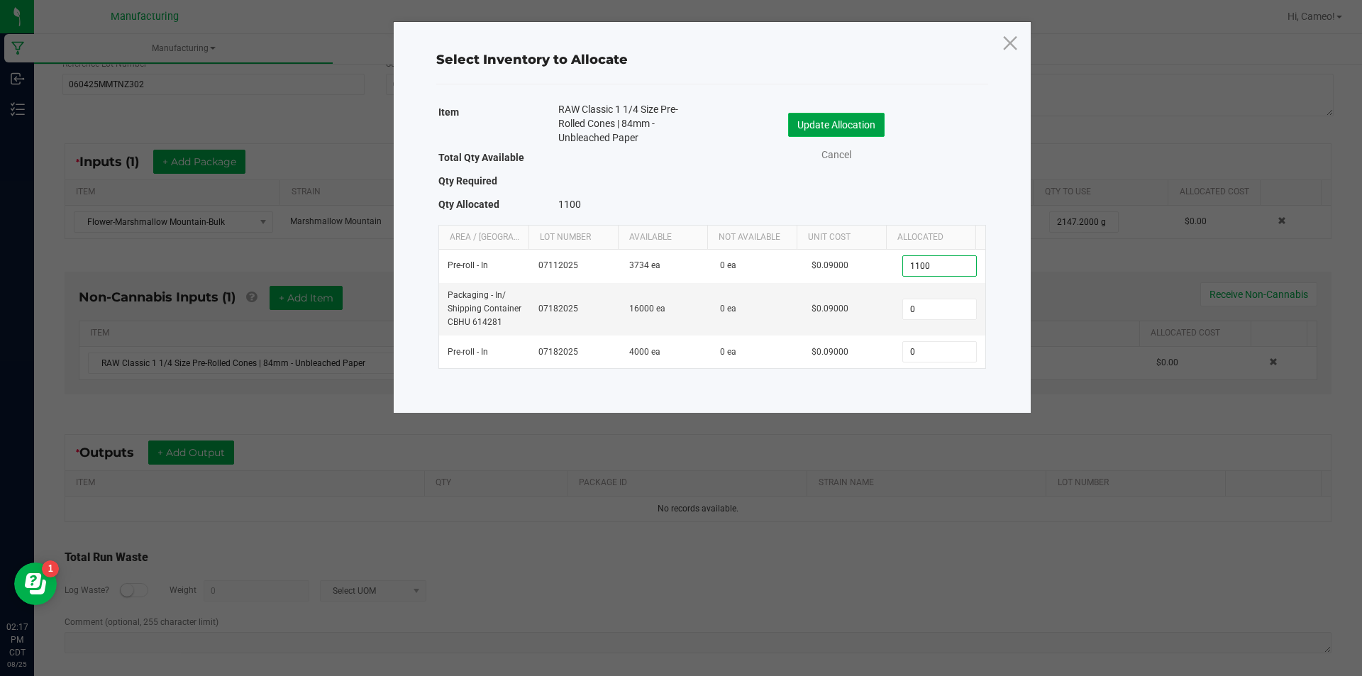
type input "1,100"
click at [823, 123] on button "Update Allocation" at bounding box center [836, 125] width 96 height 24
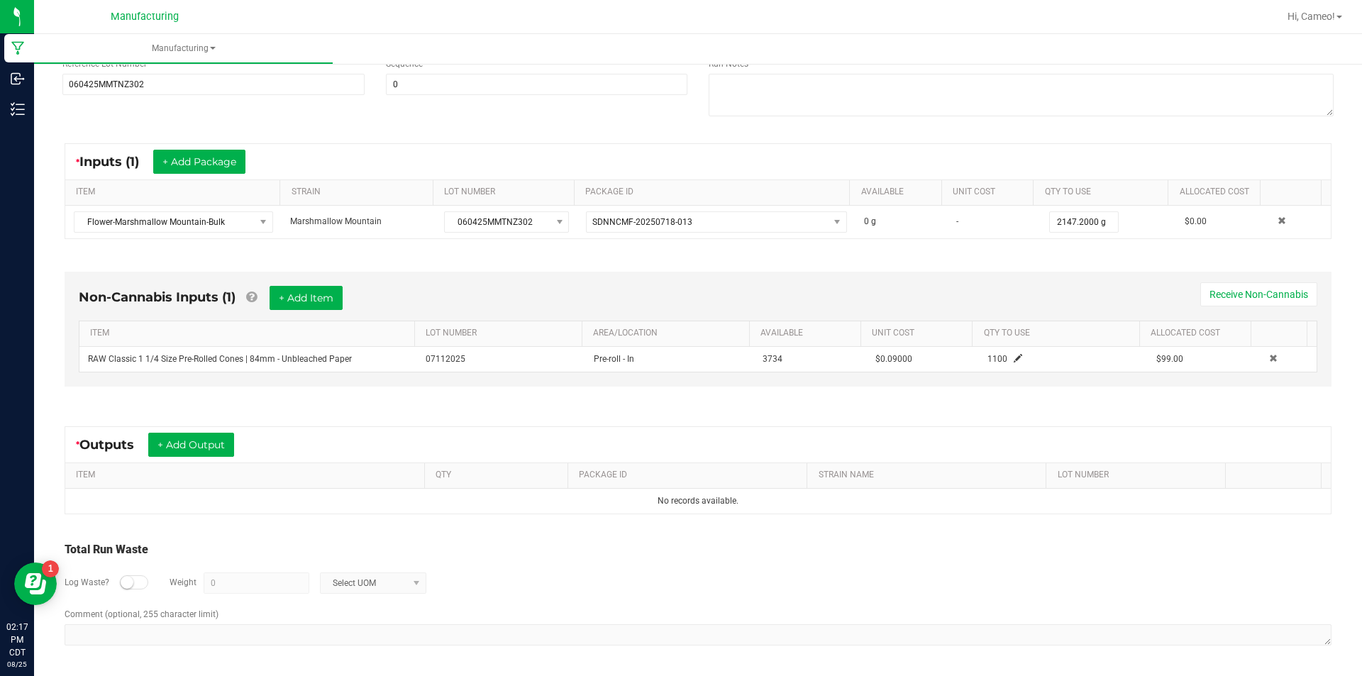
click at [213, 257] on div "Non-Cannabis Inputs (1) + Add Item Receive Non-Cannabis ITEM LOT NUMBER AREA/LO…" at bounding box center [698, 333] width 1292 height 162
click at [194, 455] on button "+ Add Output" at bounding box center [191, 445] width 86 height 24
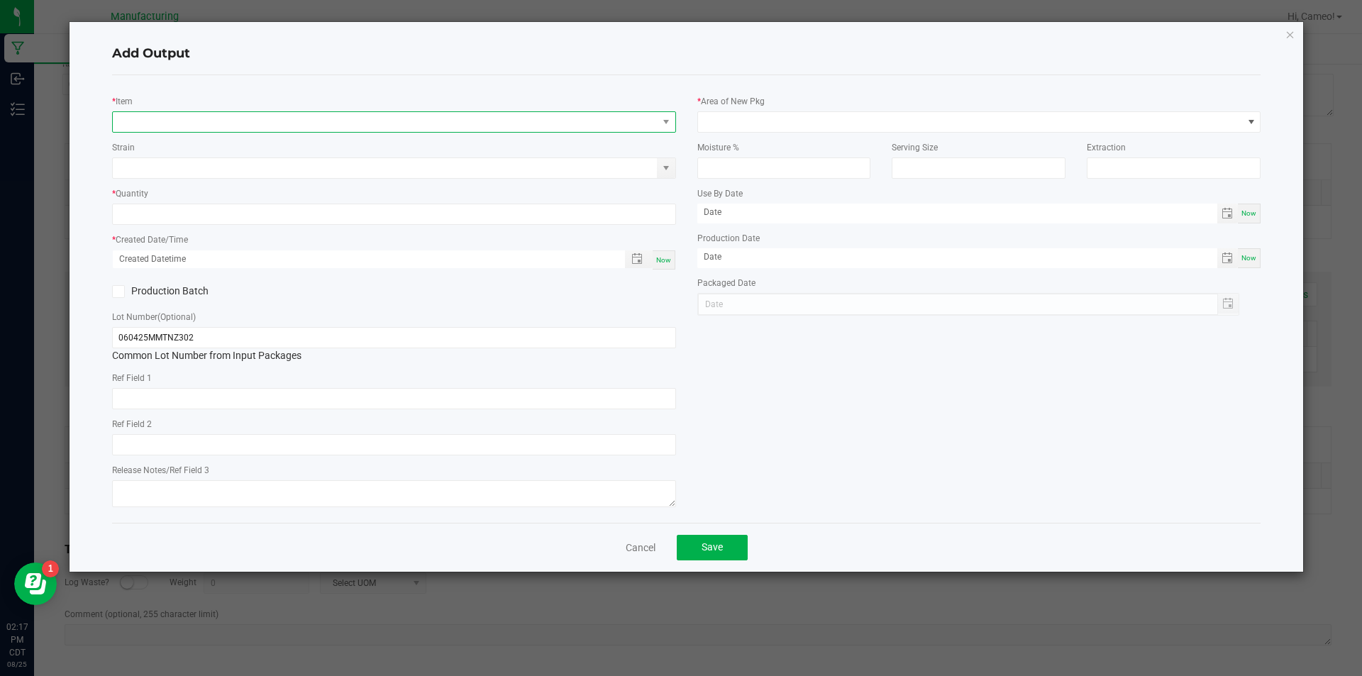
click at [299, 128] on span "NO DATA FOUND" at bounding box center [385, 122] width 545 height 20
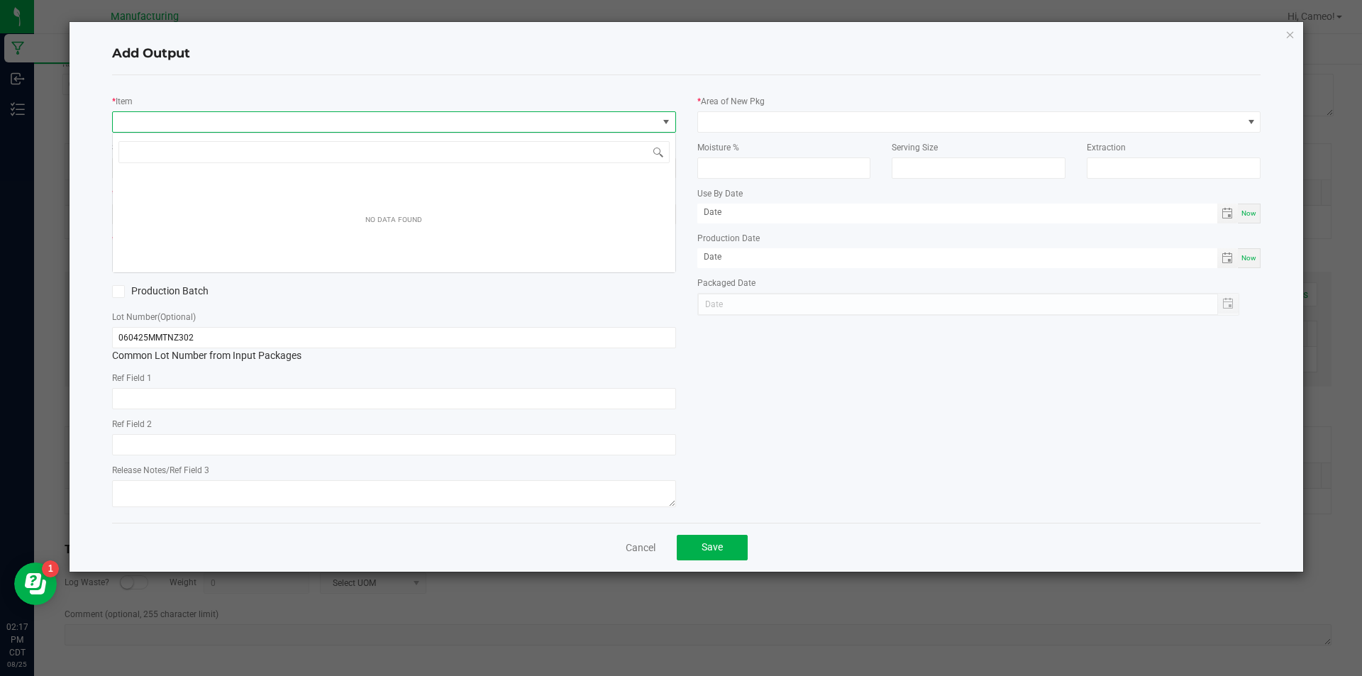
scroll to position [21, 564]
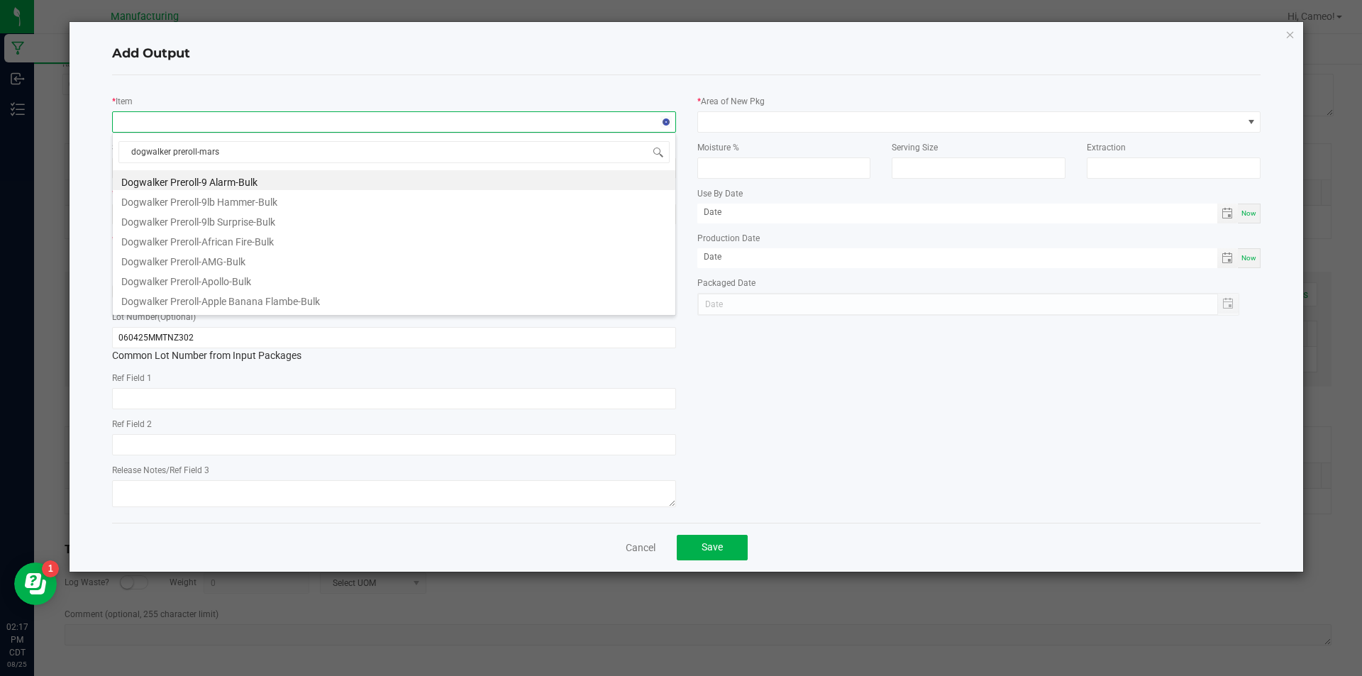
type input "dogwalker preroll-[PERSON_NAME]"
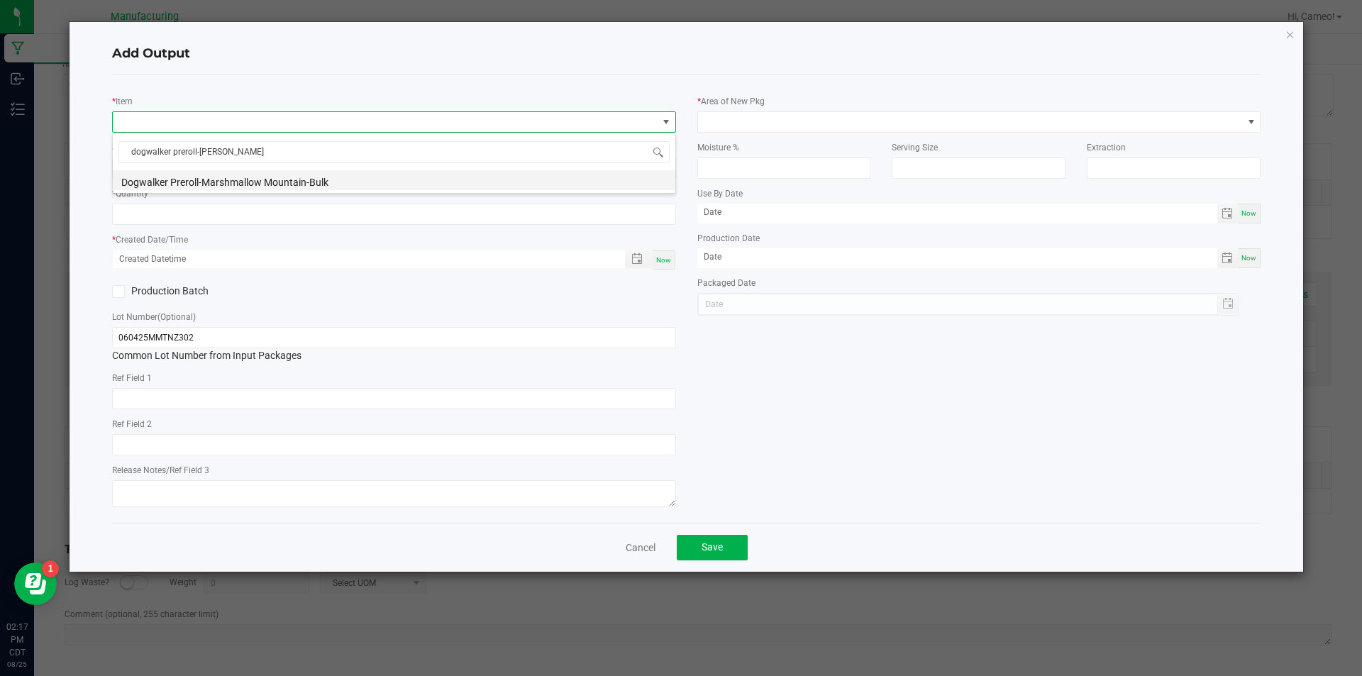
click at [264, 179] on li "Dogwalker Preroll-Marshmallow Mountain-Bulk" at bounding box center [394, 180] width 562 height 20
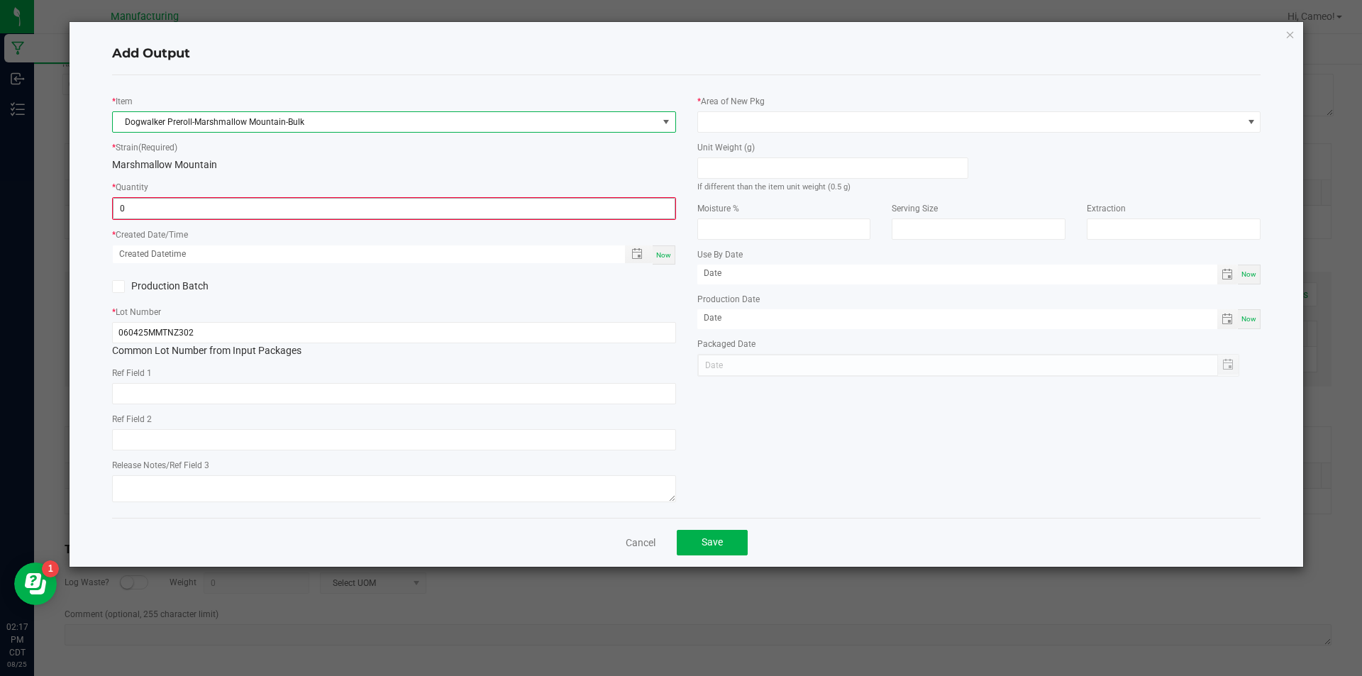
click at [255, 211] on input "0" at bounding box center [393, 209] width 561 height 20
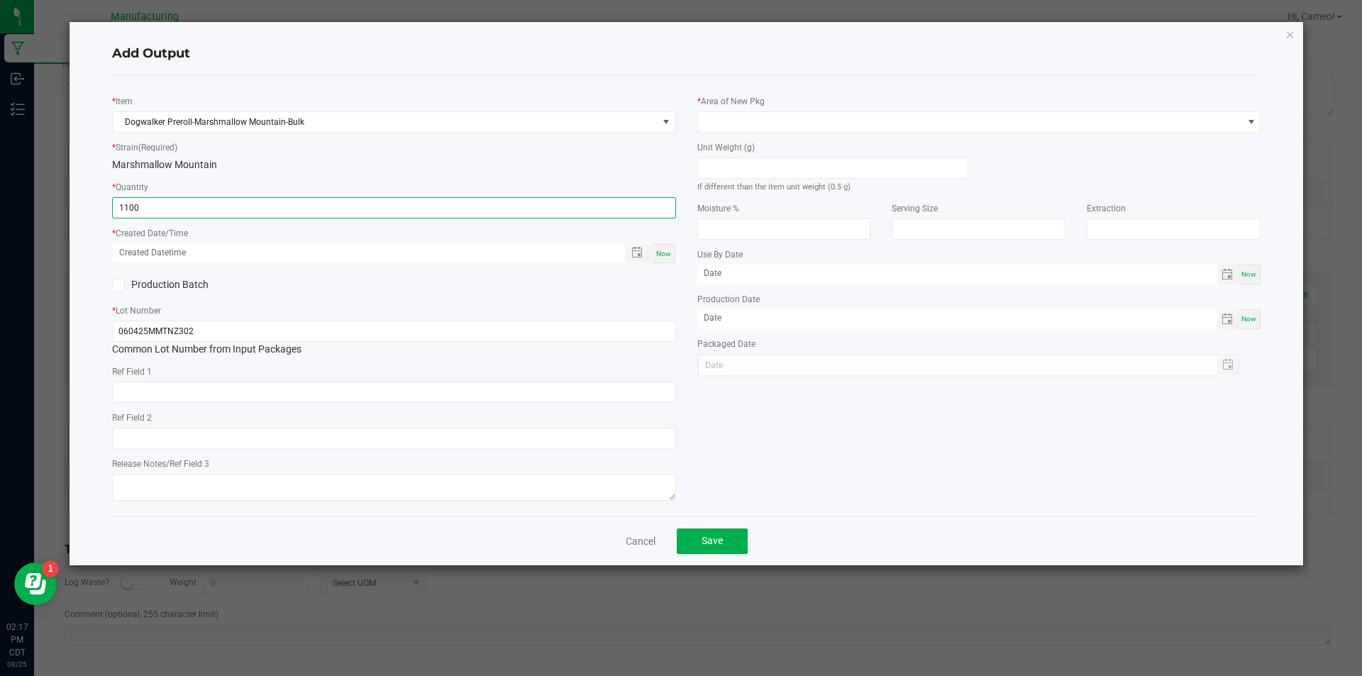
type input "1100 ea"
click at [667, 256] on span "Now" at bounding box center [663, 254] width 15 height 8
type input "[DATE] 2:17 PM"
type input "[DATE]"
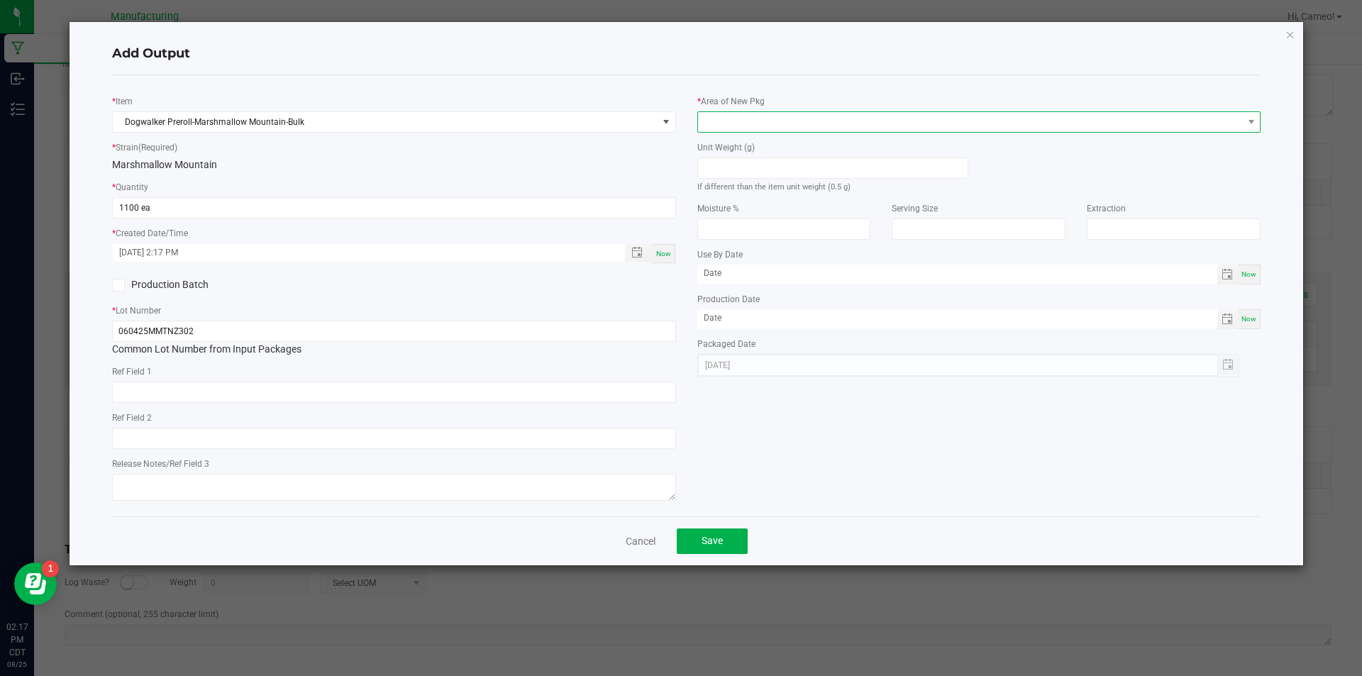
click at [749, 128] on span at bounding box center [970, 122] width 545 height 20
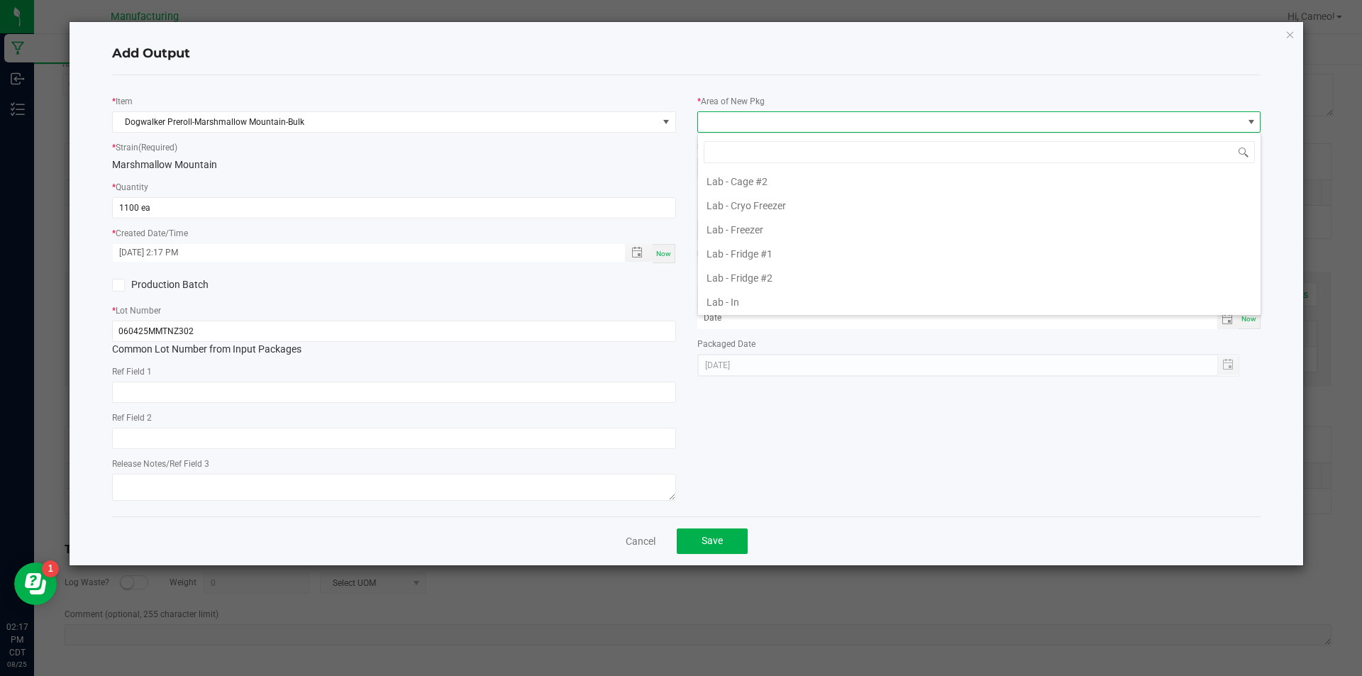
scroll to position [497, 0]
click at [767, 215] on li "Pre-roll - Out" at bounding box center [979, 216] width 562 height 24
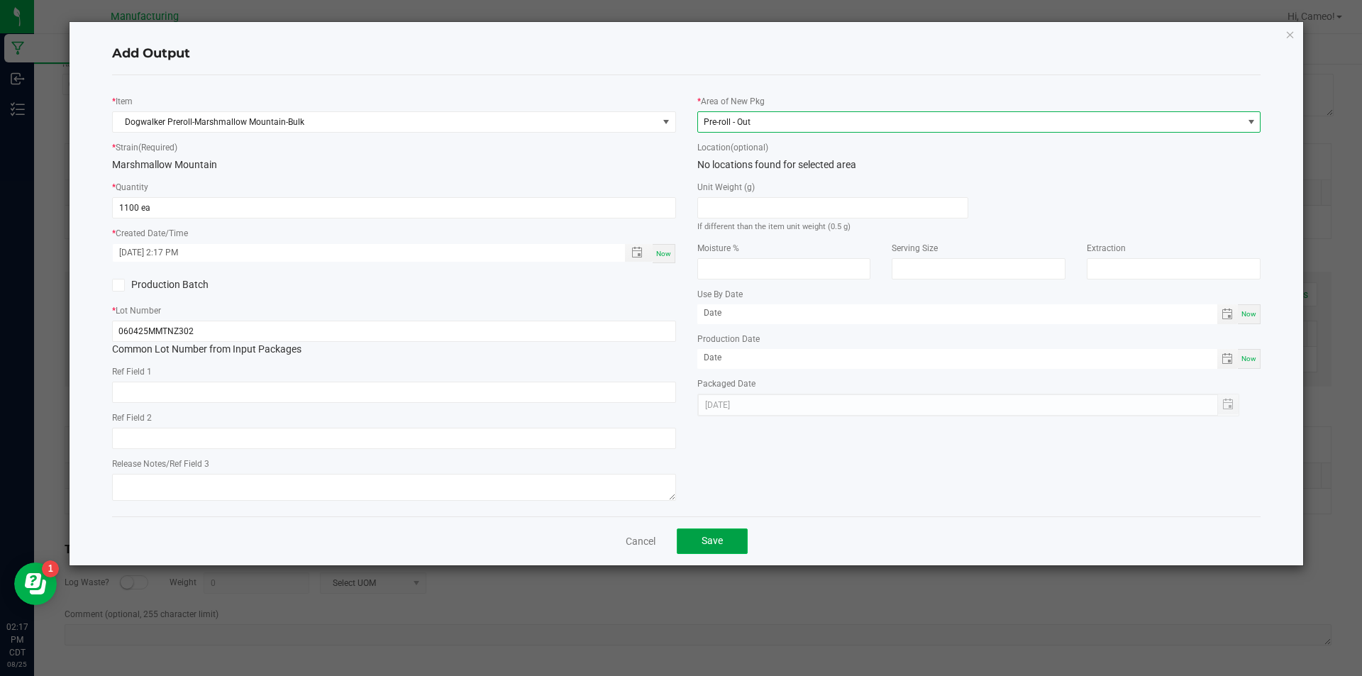
click at [732, 539] on button "Save" at bounding box center [712, 541] width 71 height 26
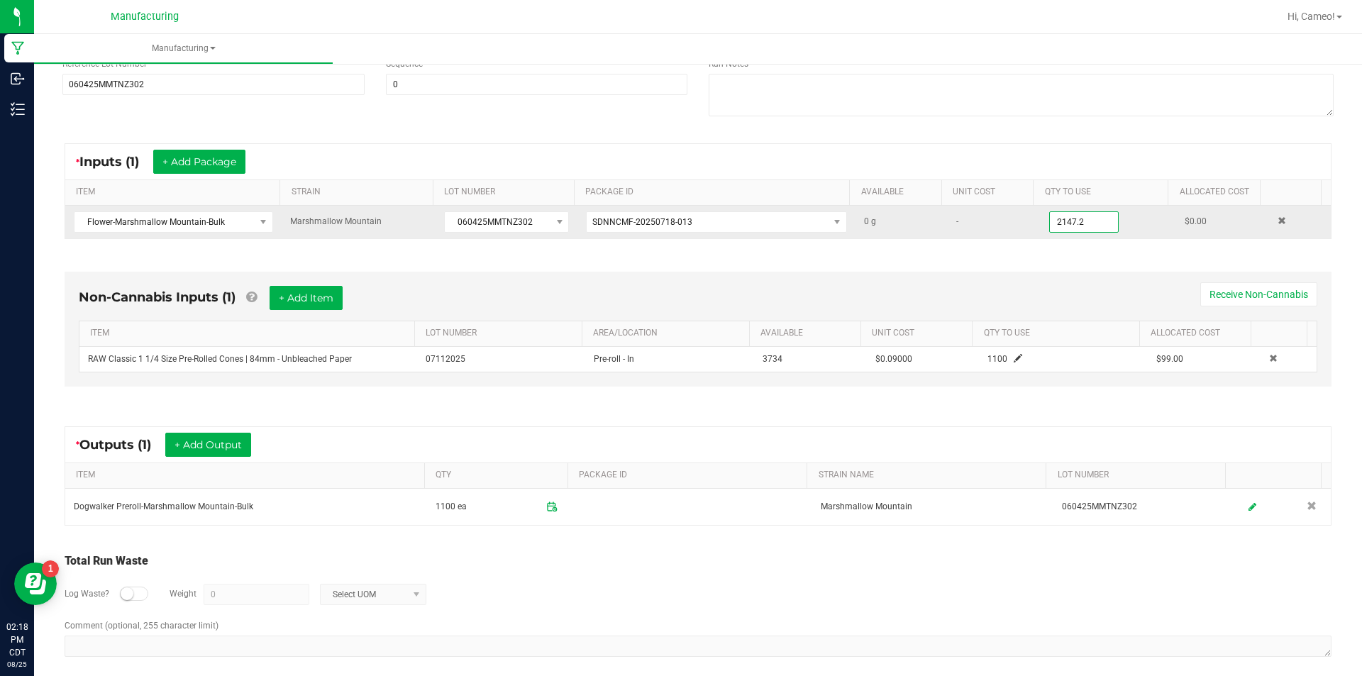
click at [1086, 223] on input "2147.2" at bounding box center [1084, 222] width 68 height 20
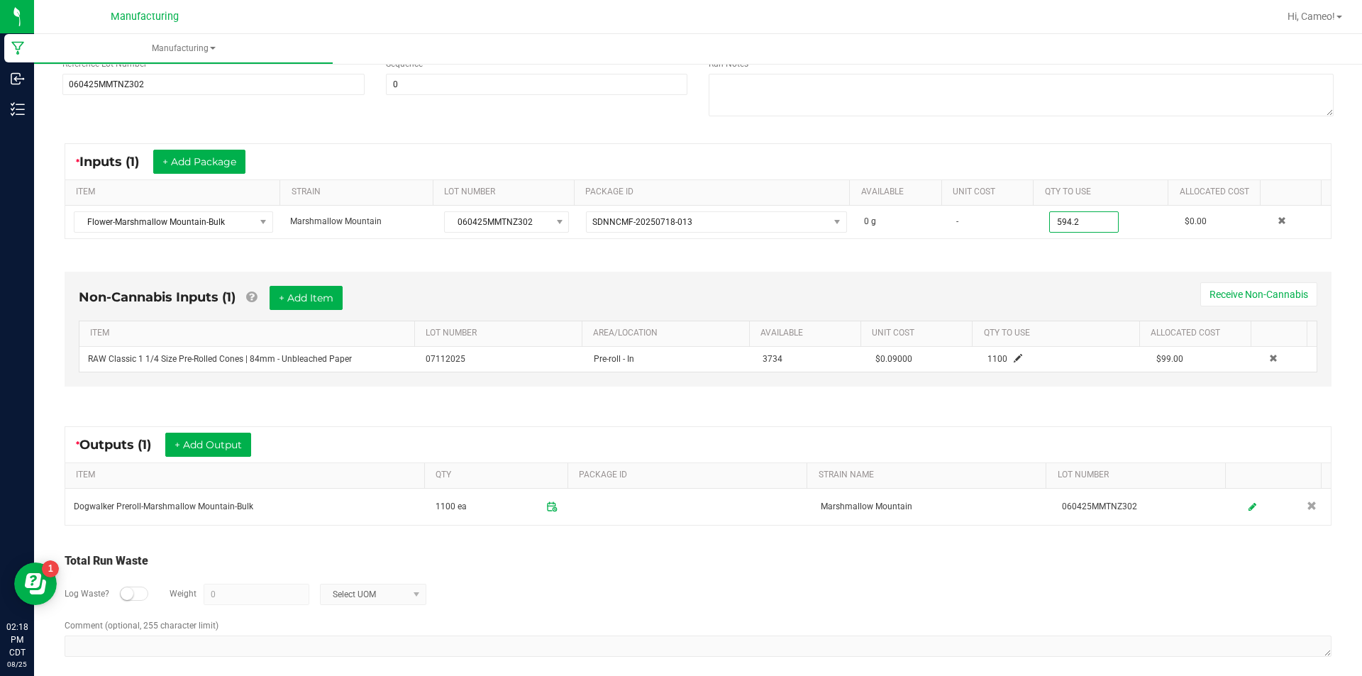
type input "594.2000 g"
click at [1043, 287] on div "Non-Cannabis Inputs (1) + Add Item Receive Non-Cannabis" at bounding box center [698, 303] width 1238 height 35
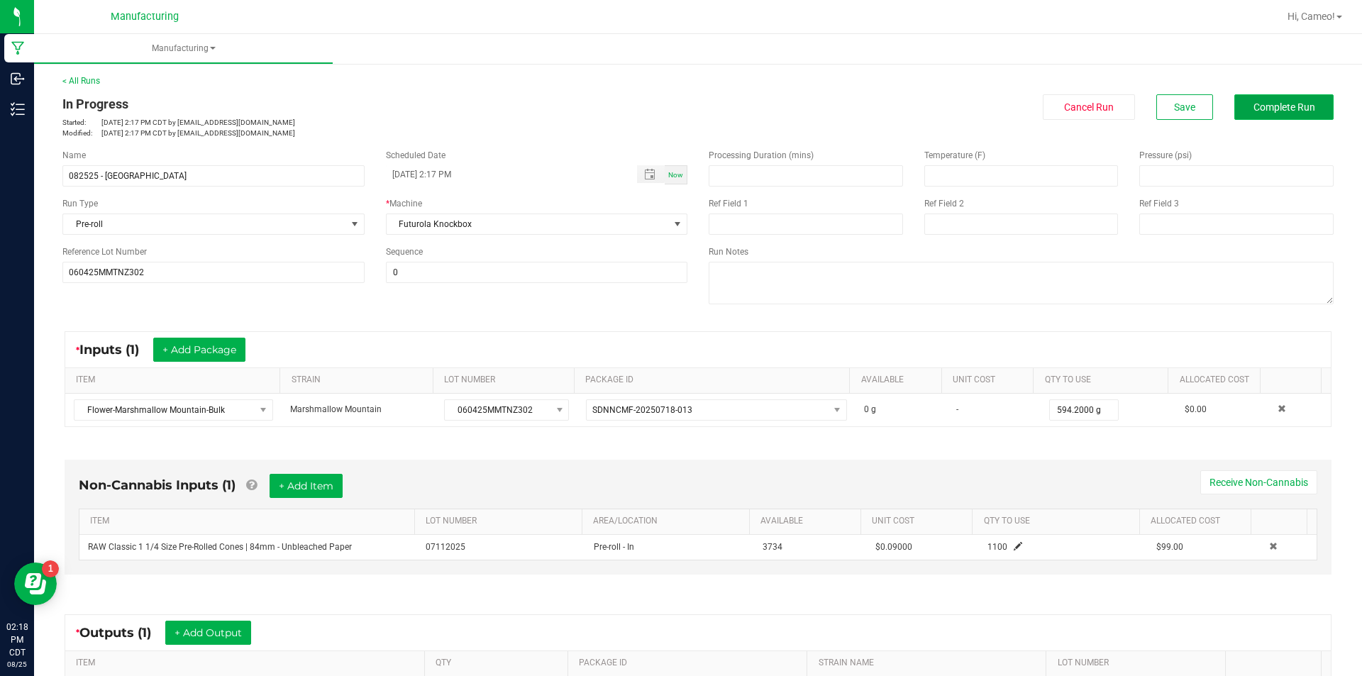
click at [1305, 104] on button "Complete Run" at bounding box center [1283, 107] width 99 height 26
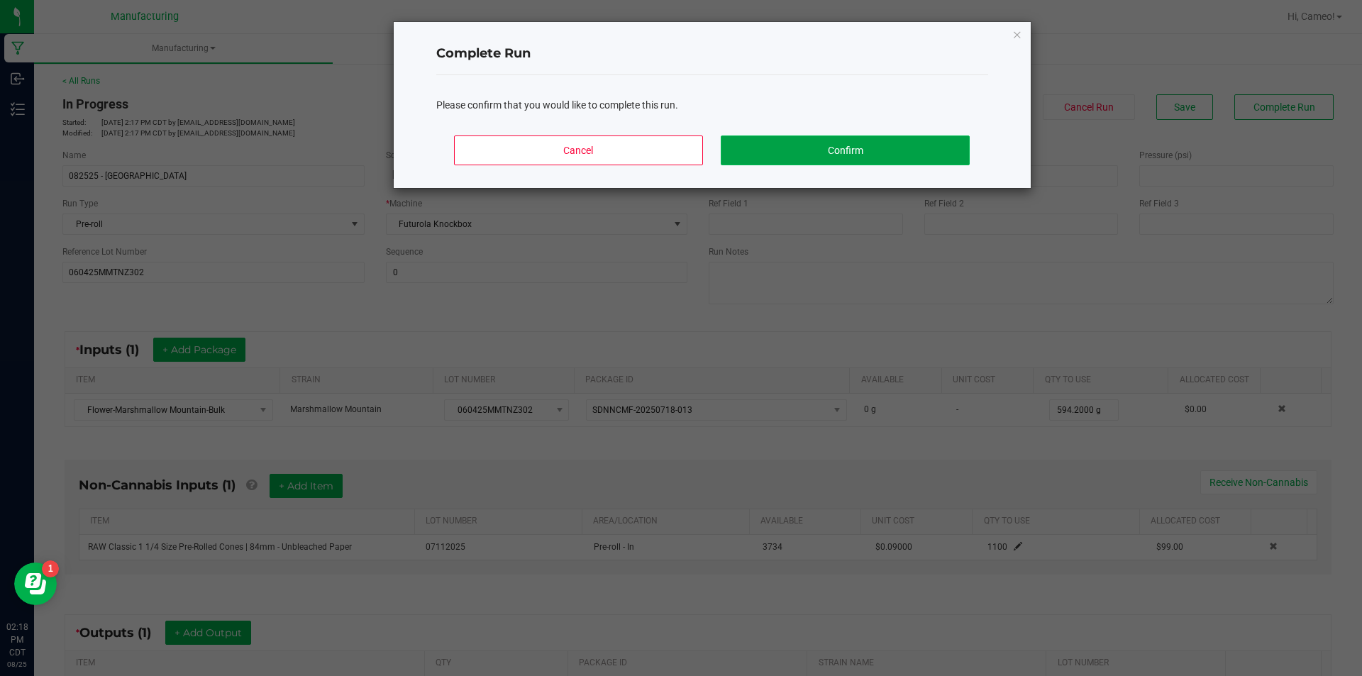
click at [736, 155] on button "Confirm" at bounding box center [845, 150] width 248 height 30
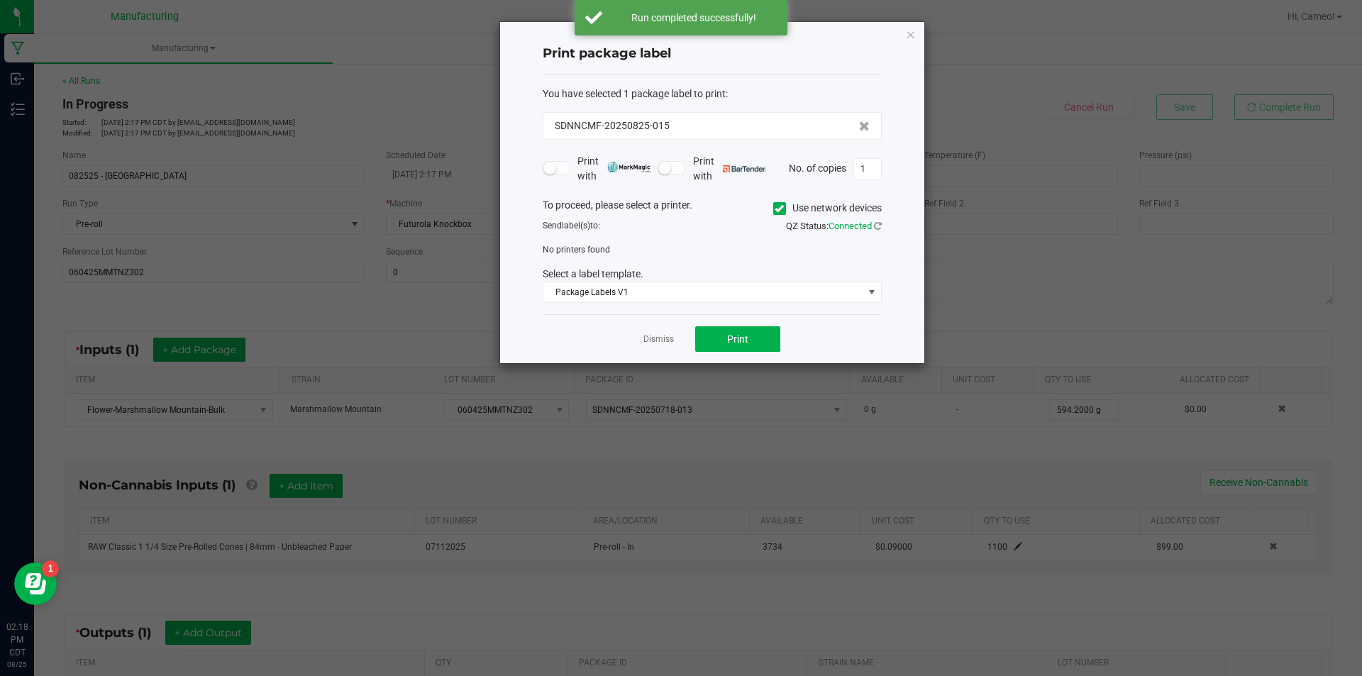
click at [777, 209] on icon at bounding box center [779, 209] width 9 height 0
click at [0, 0] on input "Use network devices" at bounding box center [0, 0] width 0 height 0
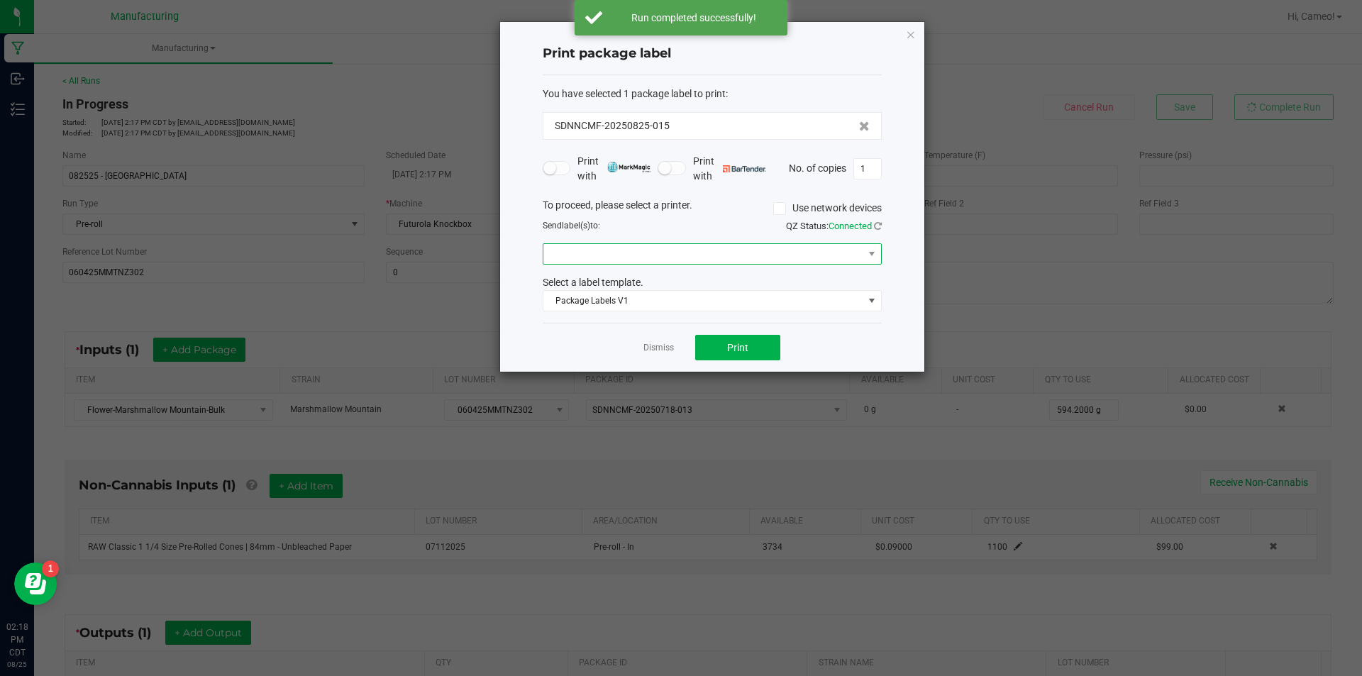
click at [763, 247] on span at bounding box center [703, 254] width 320 height 20
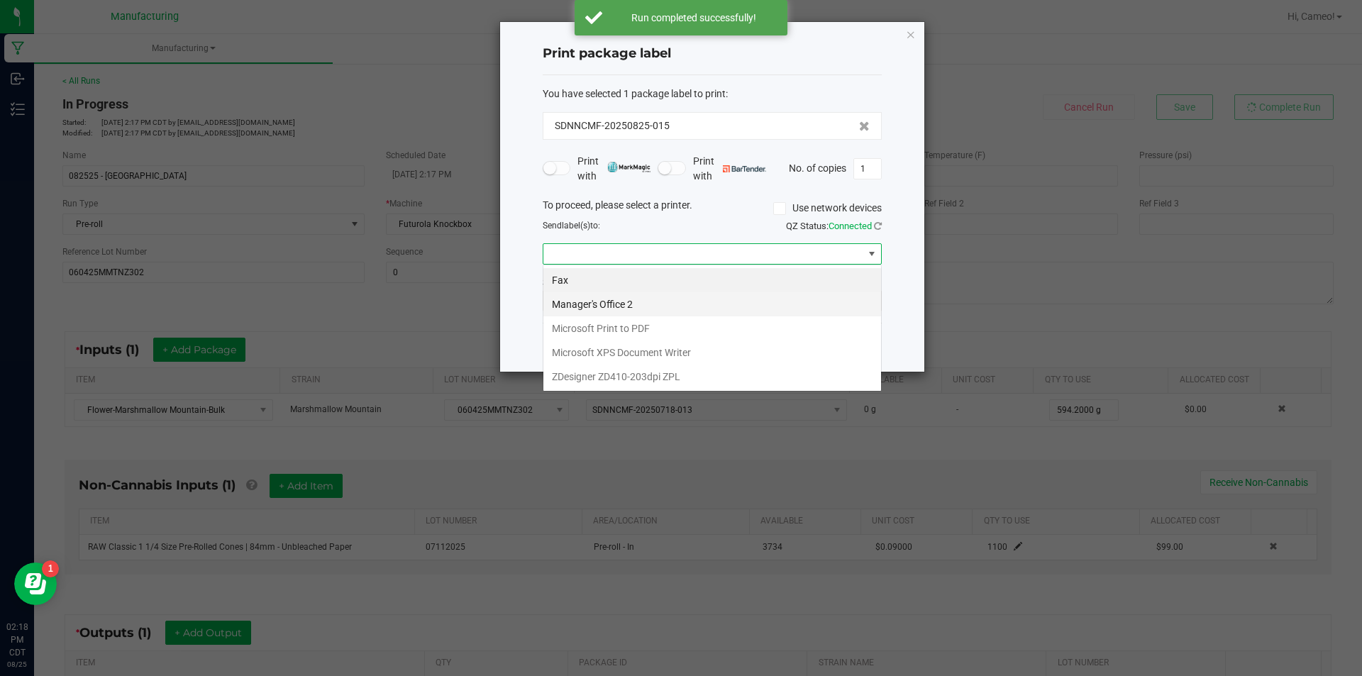
scroll to position [21, 339]
click at [670, 373] on ZPL "ZDesigner ZD410-203dpi ZPL" at bounding box center [712, 377] width 338 height 24
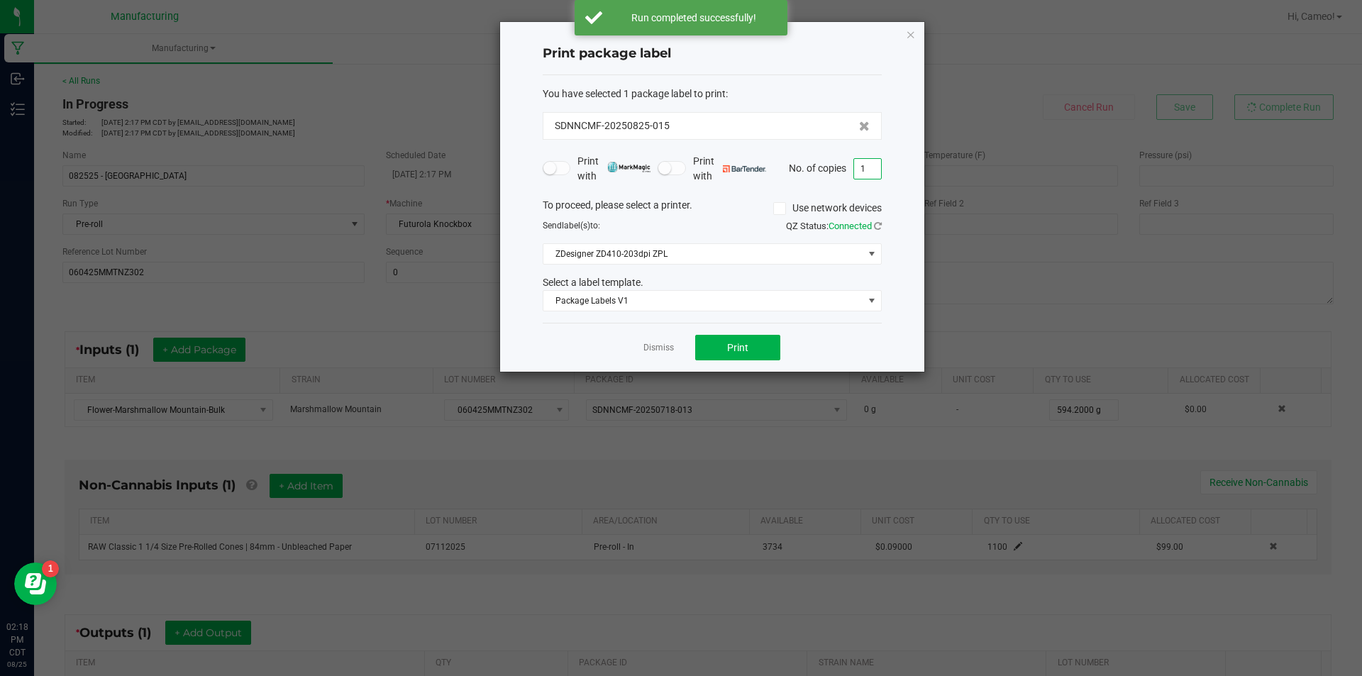
click at [875, 172] on input "1" at bounding box center [867, 169] width 27 height 20
type input "2"
click at [749, 359] on button "Print" at bounding box center [737, 348] width 85 height 26
click at [661, 344] on link "Dismiss" at bounding box center [658, 348] width 31 height 12
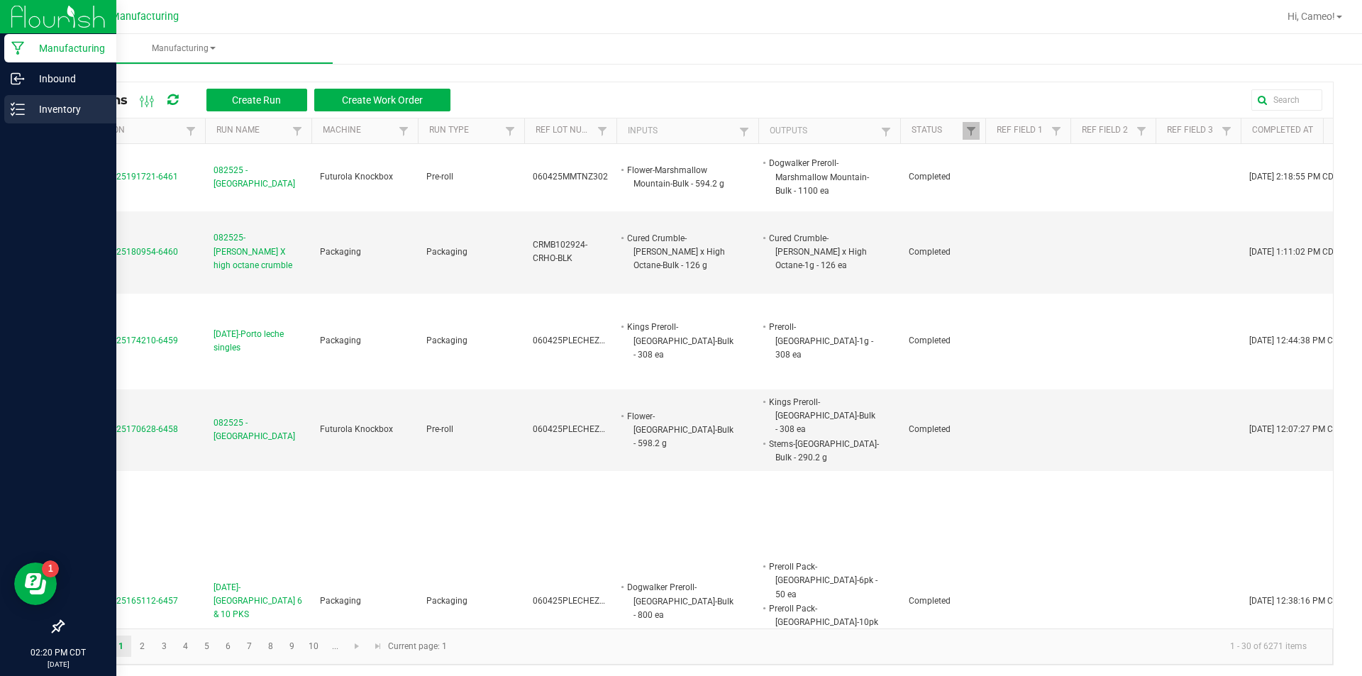
click at [69, 100] on div "Inventory" at bounding box center [60, 109] width 112 height 28
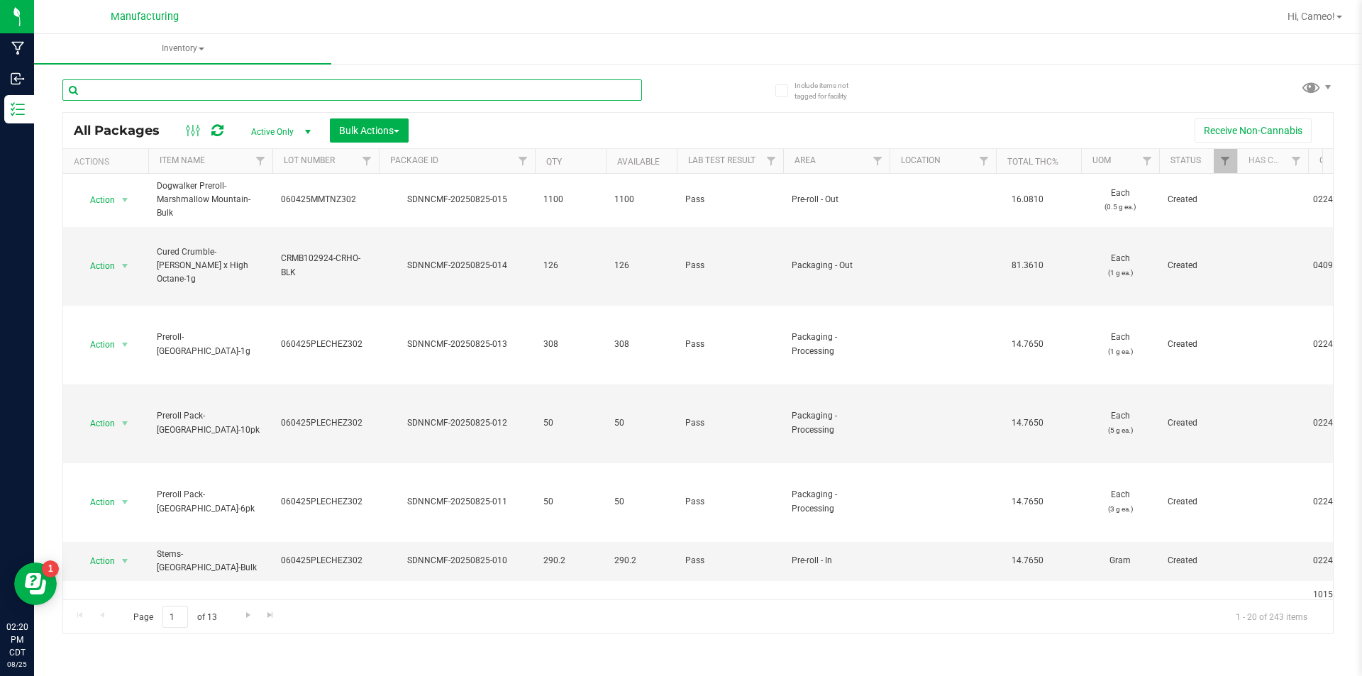
click at [431, 90] on input "text" at bounding box center [352, 89] width 580 height 21
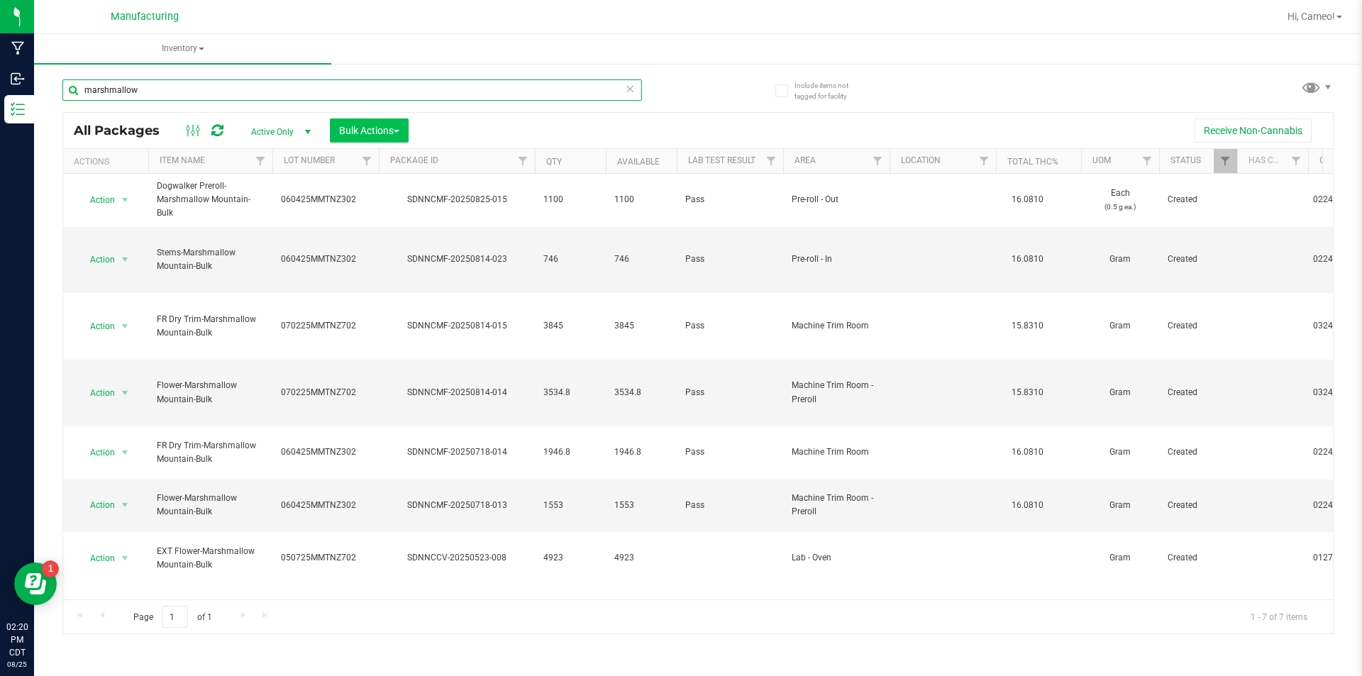
type input "marshmallow"
click at [377, 139] on button "Bulk Actions" at bounding box center [369, 130] width 79 height 24
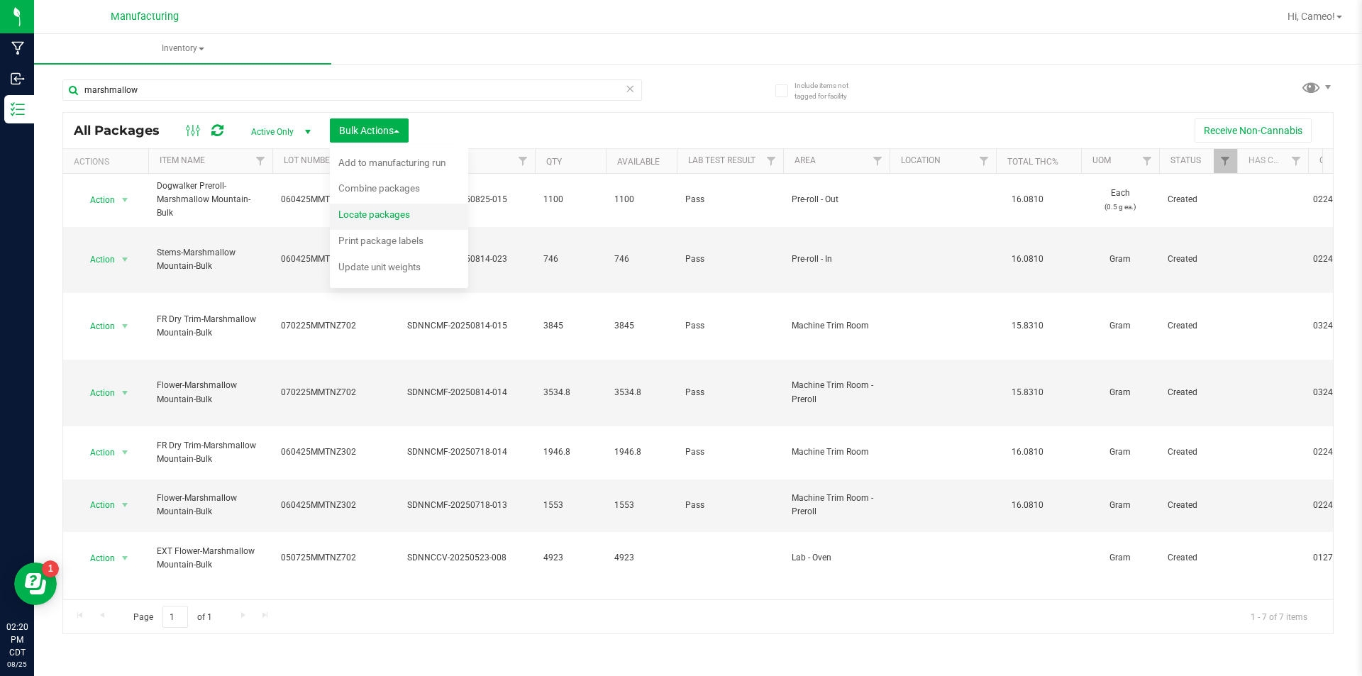
click at [395, 212] on span "Locate packages" at bounding box center [374, 214] width 72 height 11
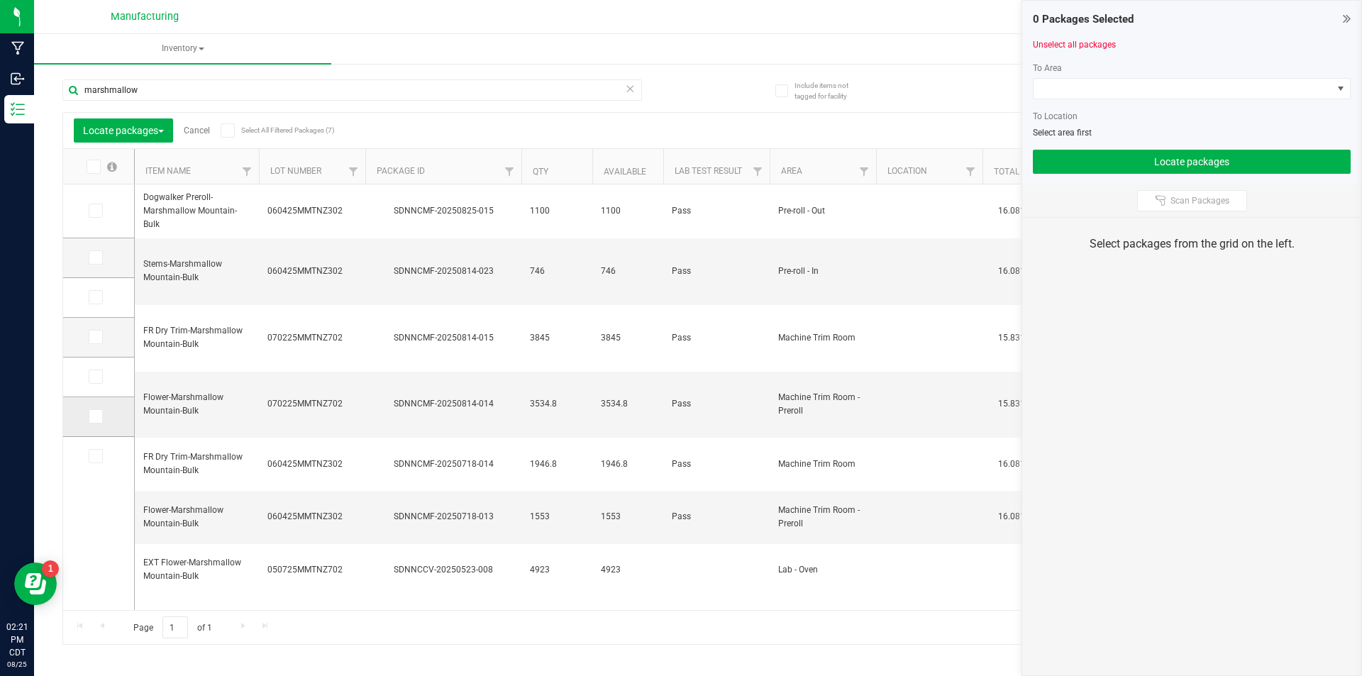
click at [102, 417] on span at bounding box center [96, 416] width 14 height 14
click at [0, 0] on input "checkbox" at bounding box center [0, 0] width 0 height 0
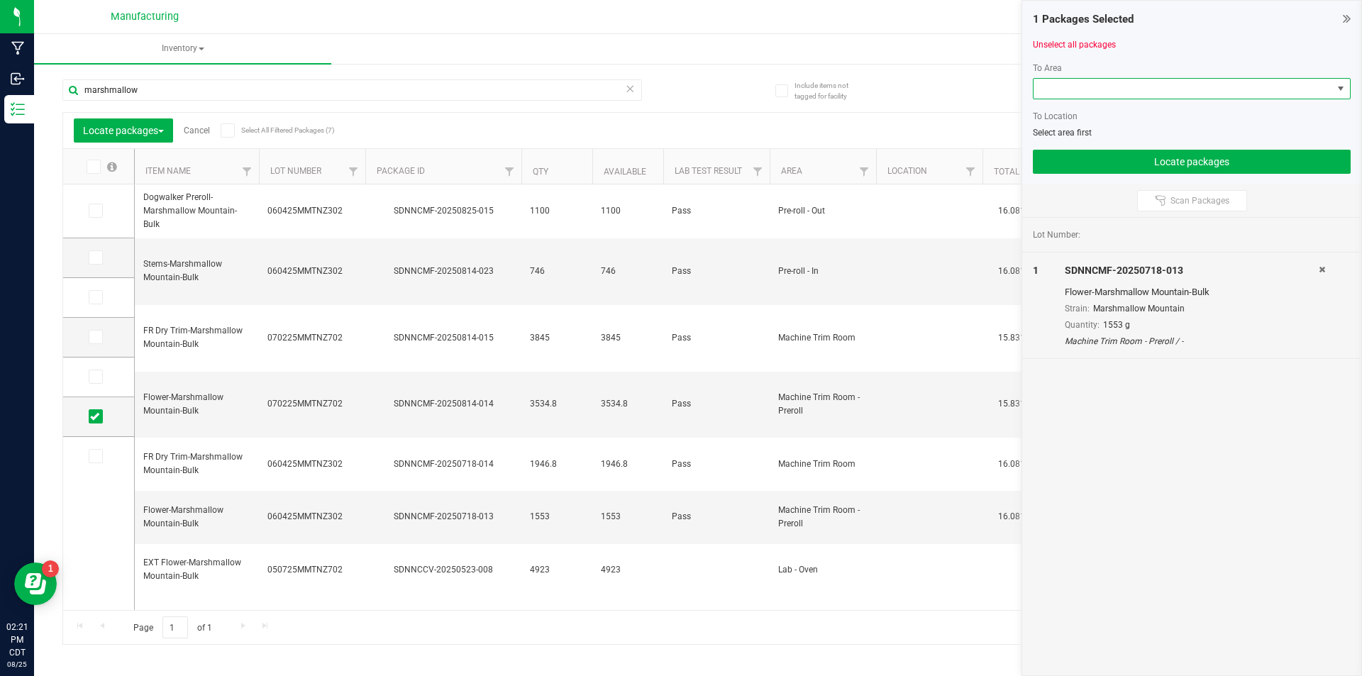
click at [1212, 94] on span at bounding box center [1182, 89] width 299 height 20
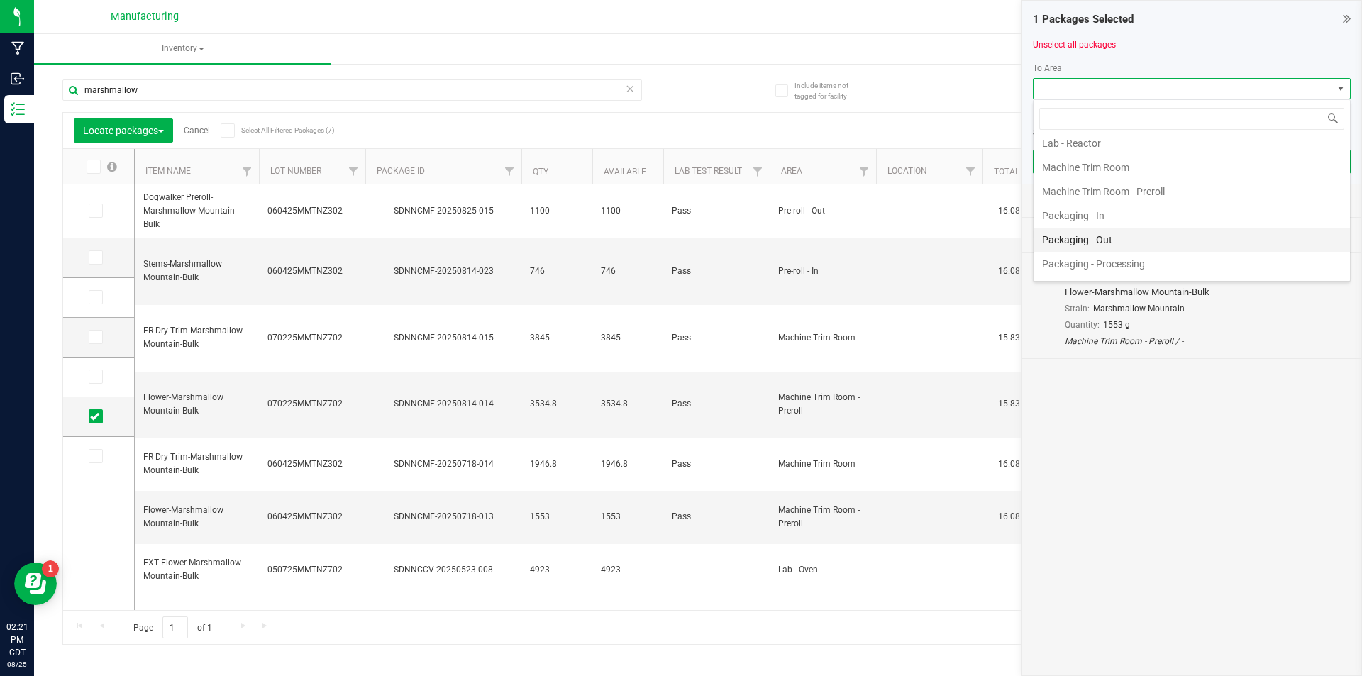
scroll to position [426, 0]
click at [1080, 233] on li "Pre-roll - In" at bounding box center [1191, 230] width 316 height 24
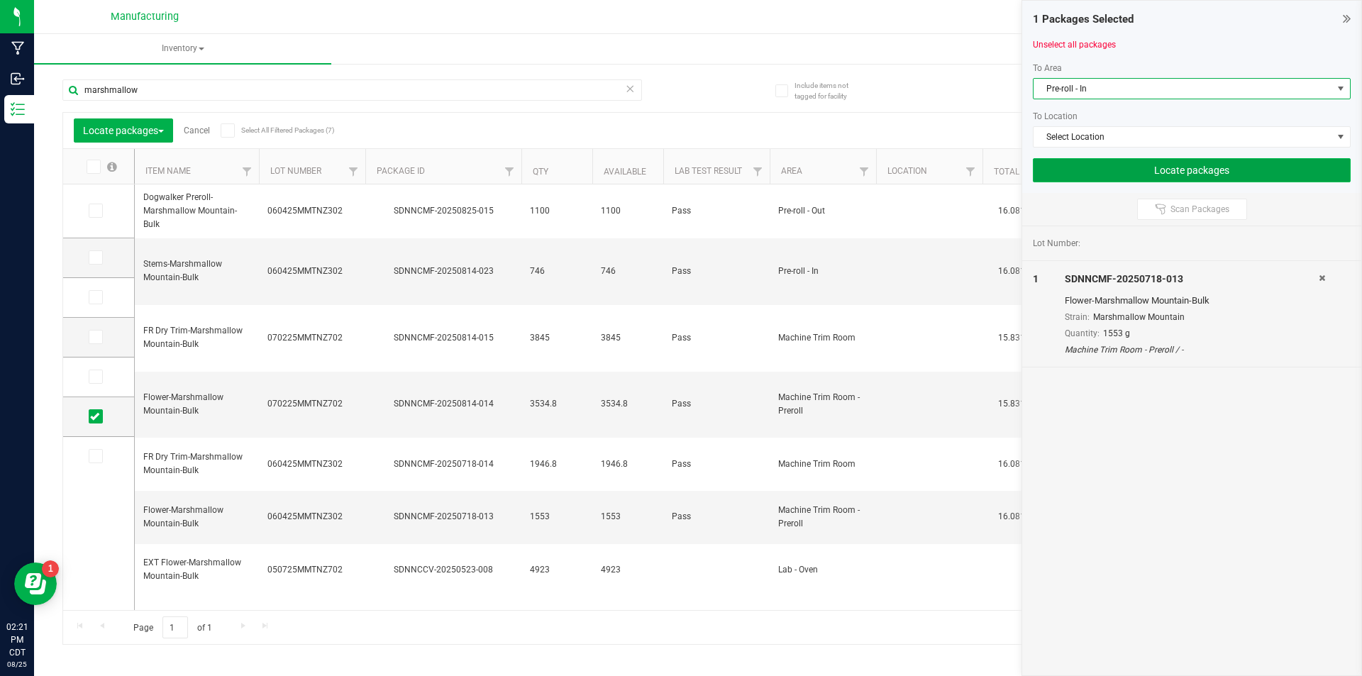
click at [1111, 173] on button "Locate packages" at bounding box center [1192, 170] width 318 height 24
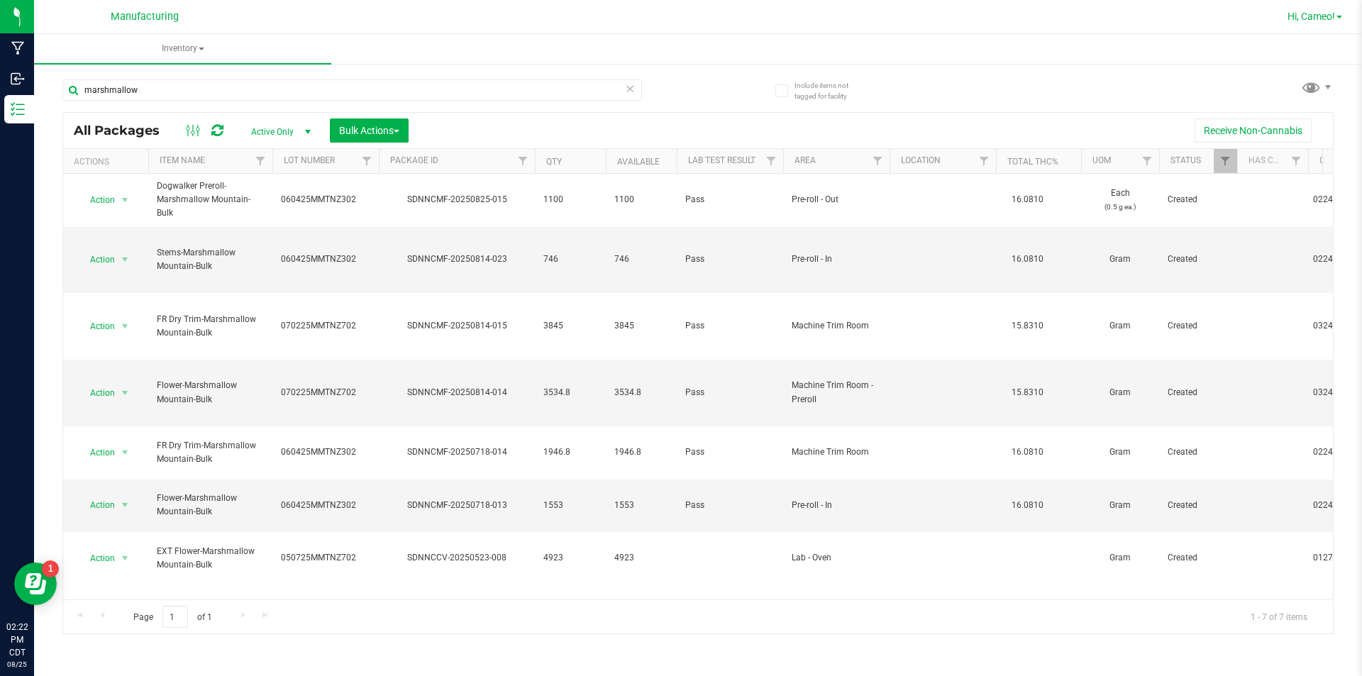
click at [1324, 22] on span "Hi, Cameo!" at bounding box center [1311, 16] width 48 height 11
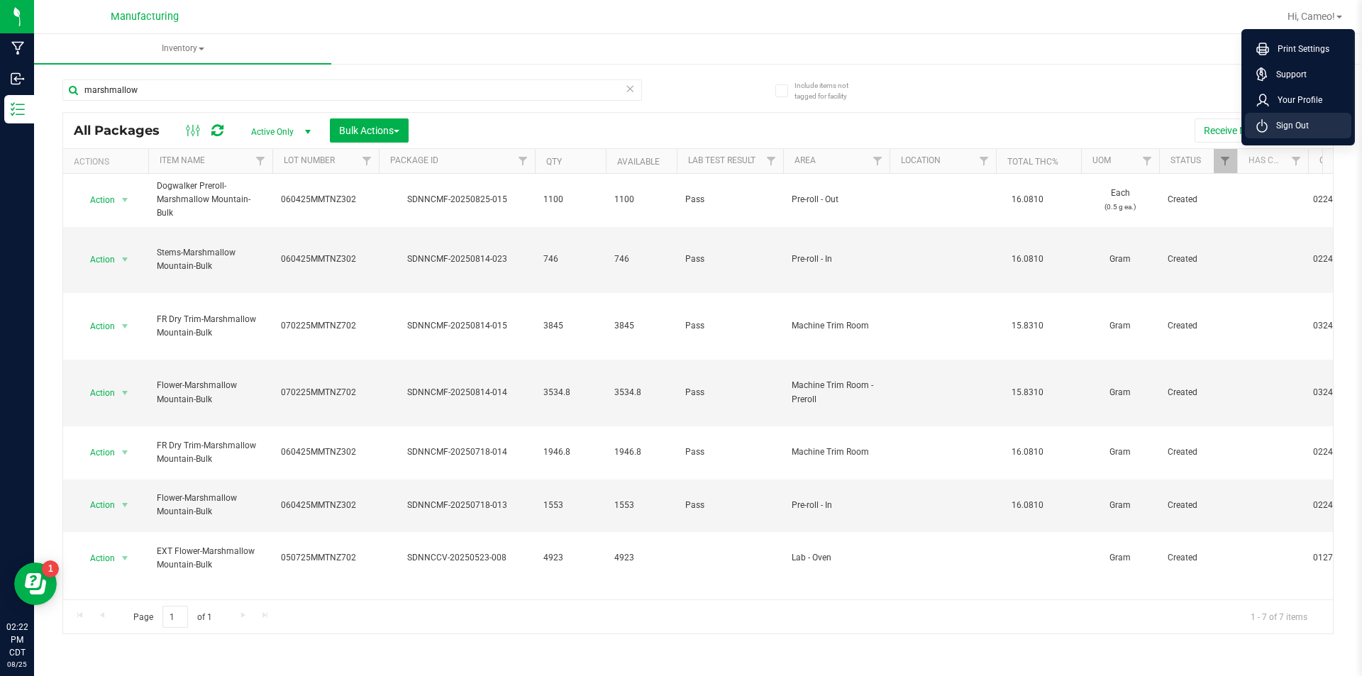
click at [1296, 127] on span "Sign Out" at bounding box center [1288, 125] width 41 height 14
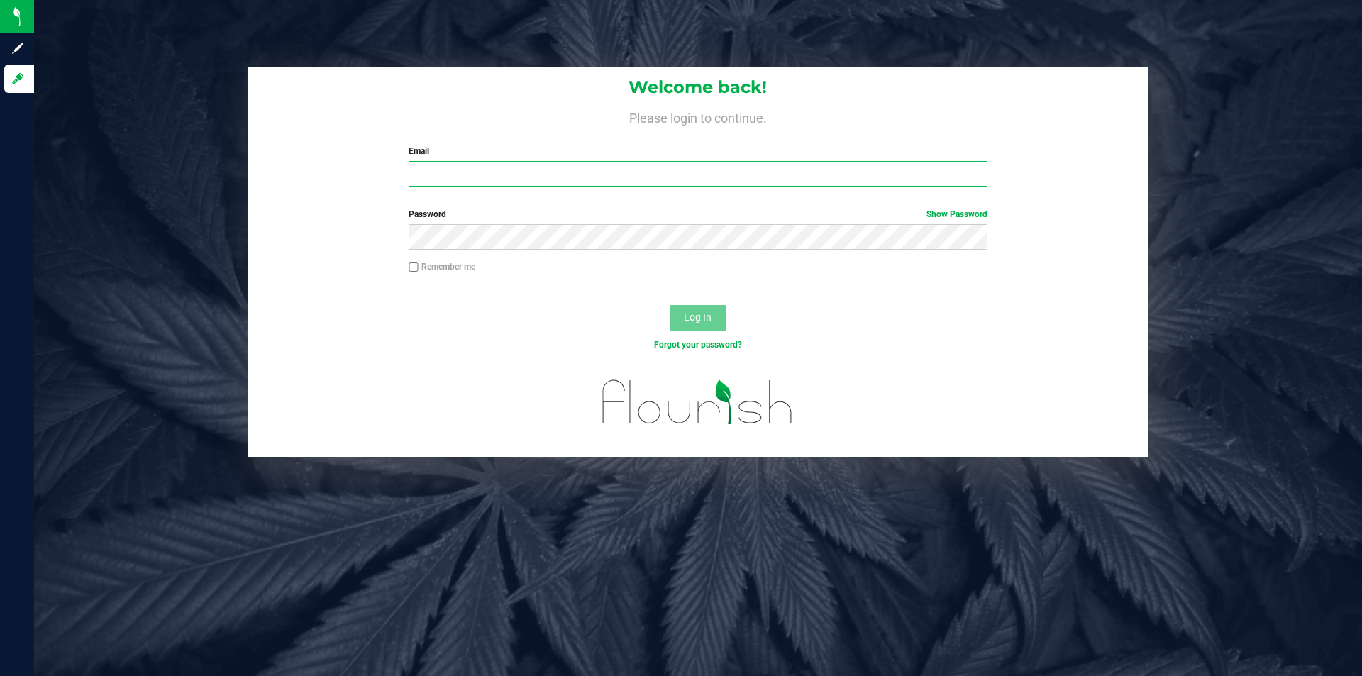
click at [562, 178] on input "Email" at bounding box center [698, 174] width 578 height 26
type input "[EMAIL_ADDRESS][DOMAIN_NAME]"
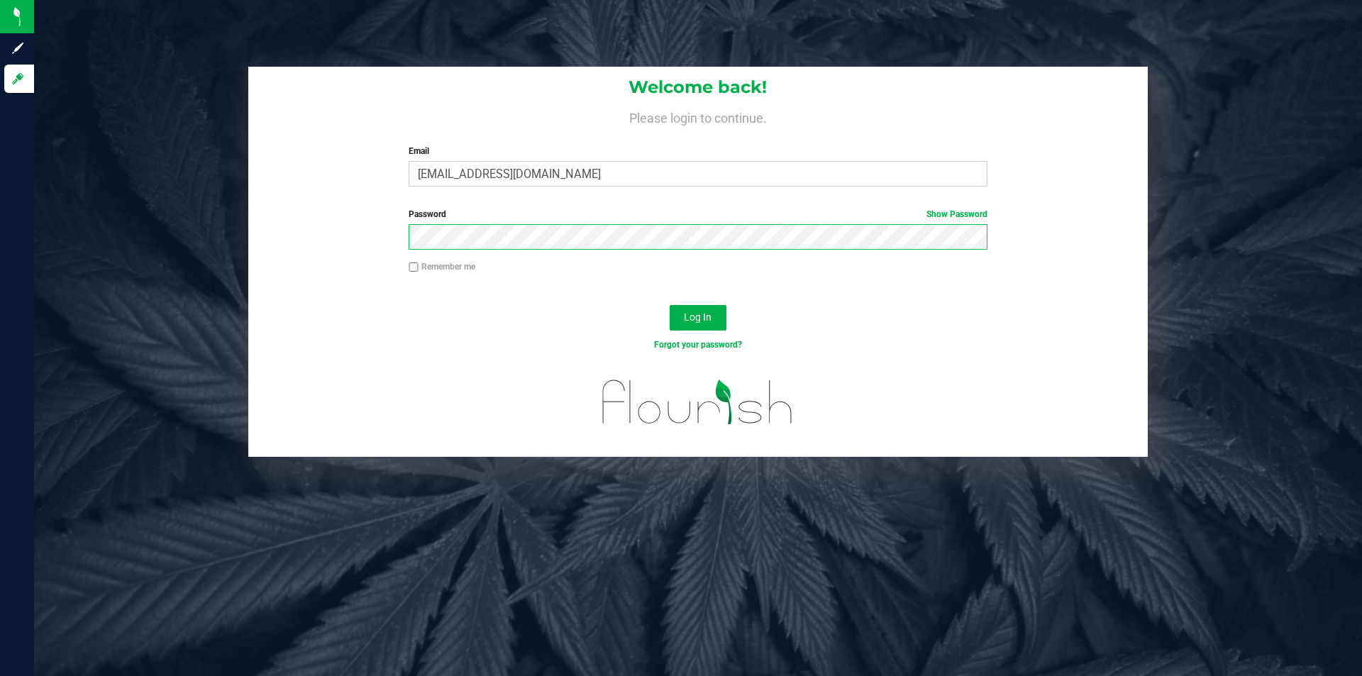
click at [670, 305] on button "Log In" at bounding box center [698, 318] width 57 height 26
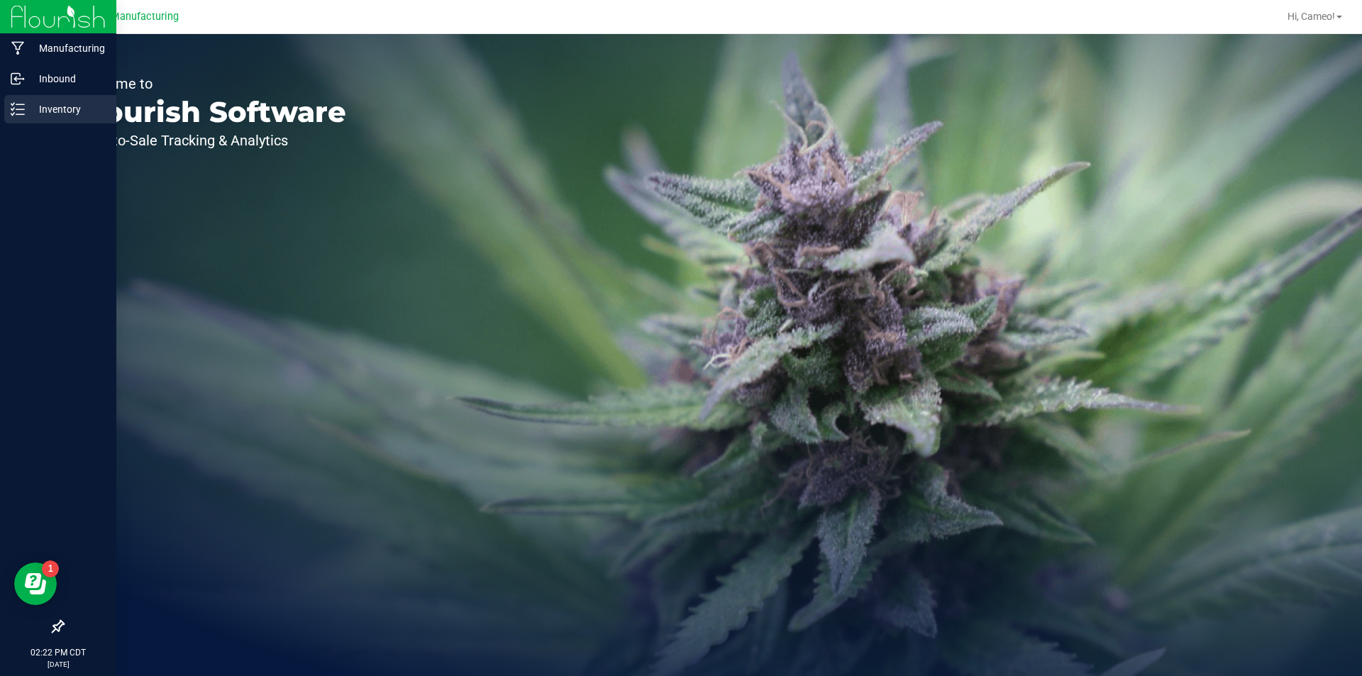
click at [26, 112] on p "Inventory" at bounding box center [67, 109] width 85 height 17
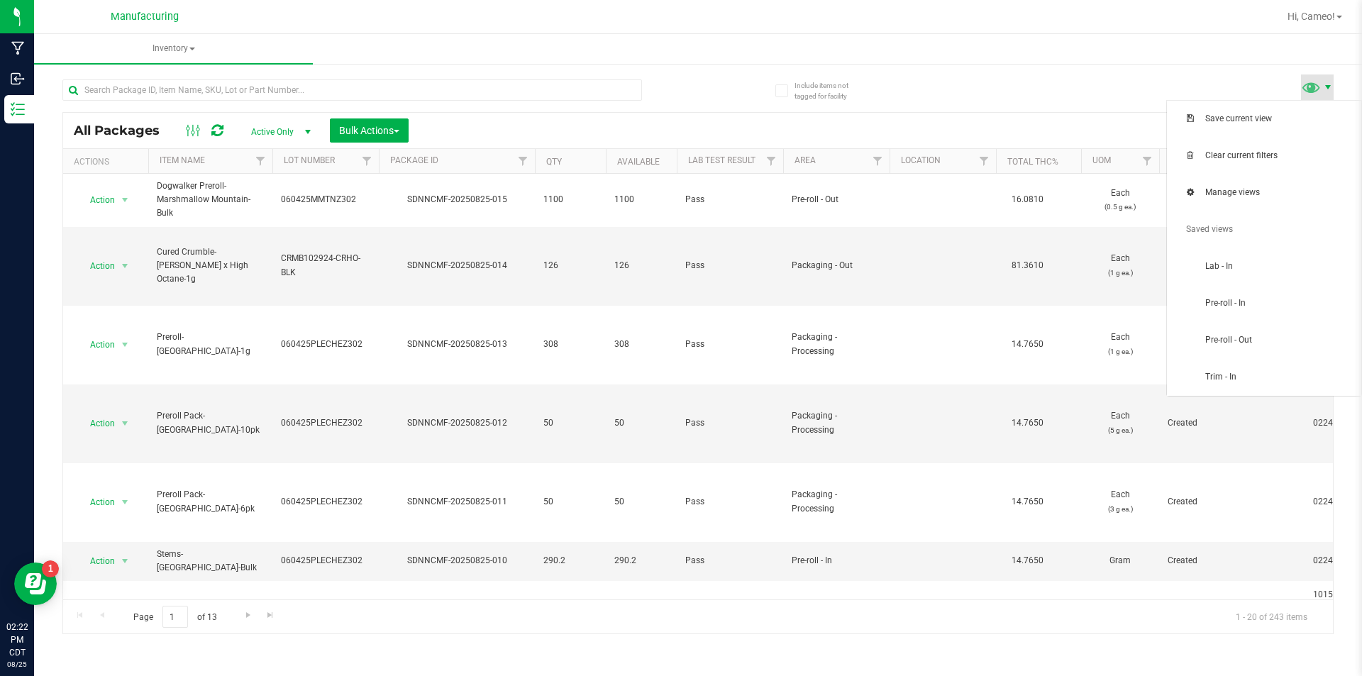
click at [1326, 87] on span at bounding box center [1327, 87] width 11 height 11
click at [1266, 311] on span "Pre-roll - In" at bounding box center [1263, 303] width 177 height 28
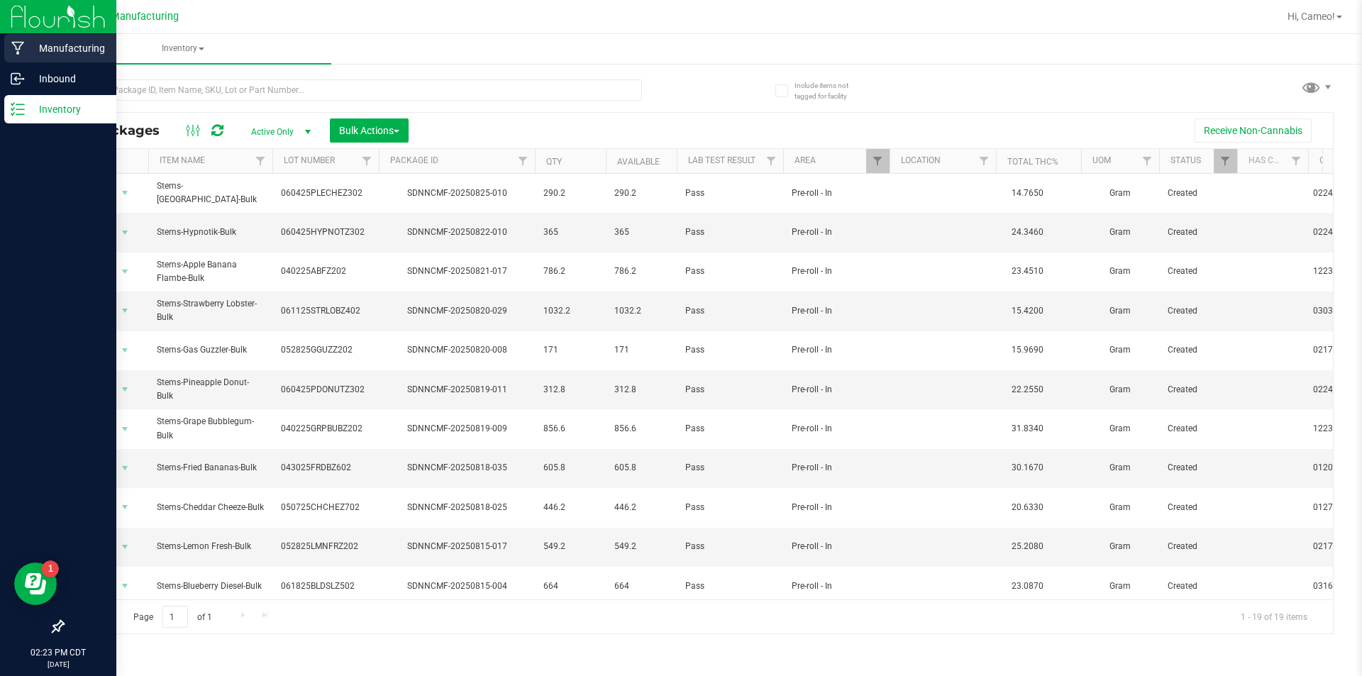
click at [45, 40] on p "Manufacturing" at bounding box center [67, 48] width 85 height 17
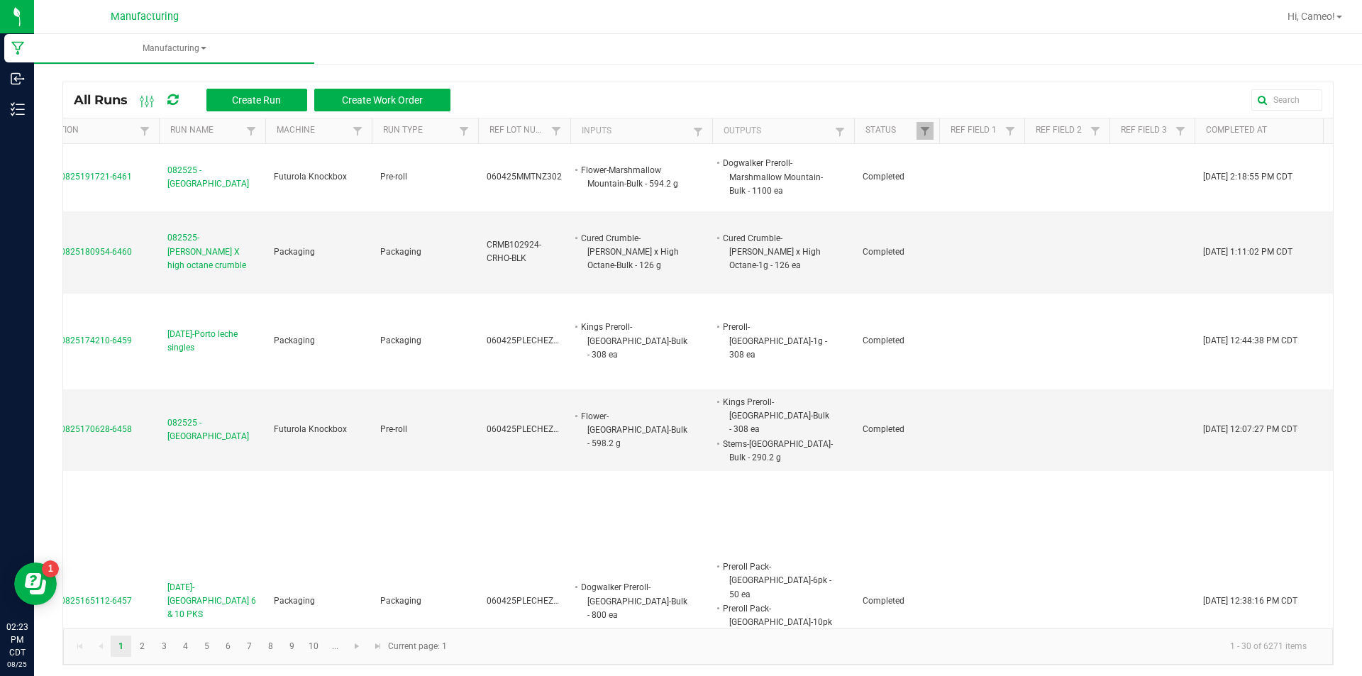
scroll to position [0, 49]
click at [1330, 18] on span "Hi, Cameo!" at bounding box center [1311, 16] width 48 height 11
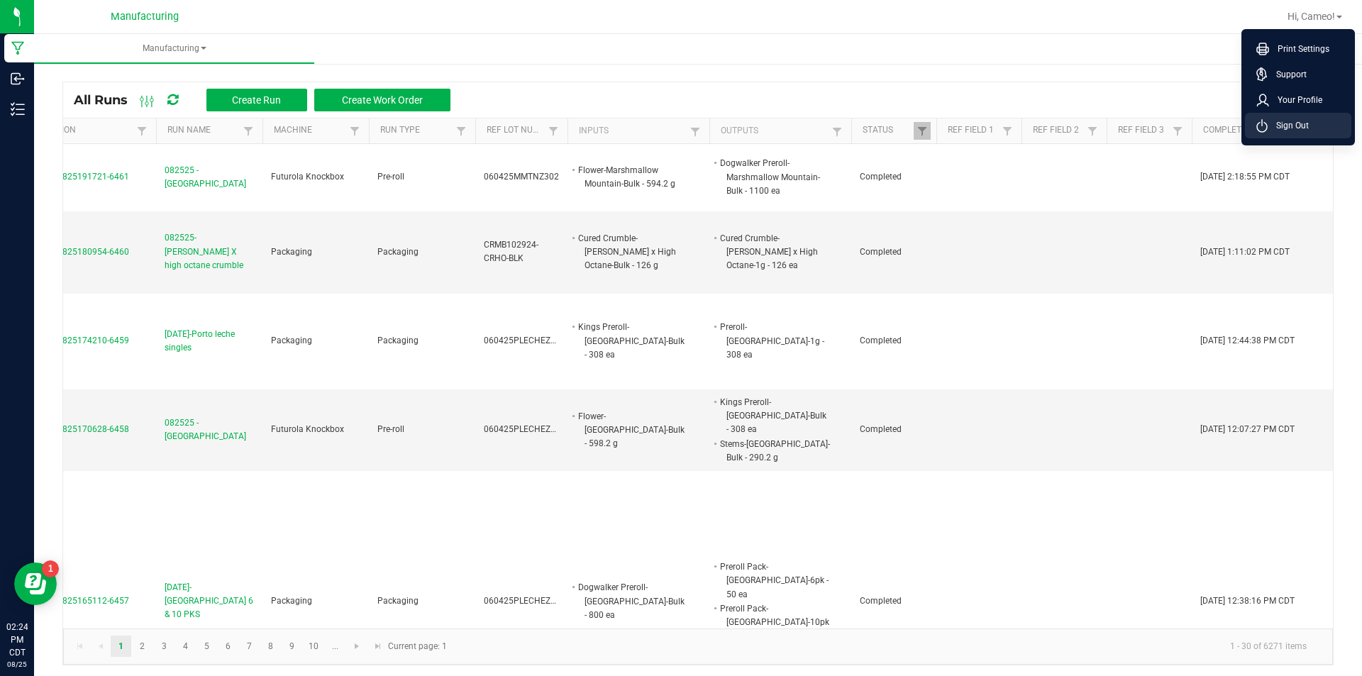
click at [1282, 116] on li "Sign Out" at bounding box center [1298, 126] width 106 height 26
